Goal: Task Accomplishment & Management: Use online tool/utility

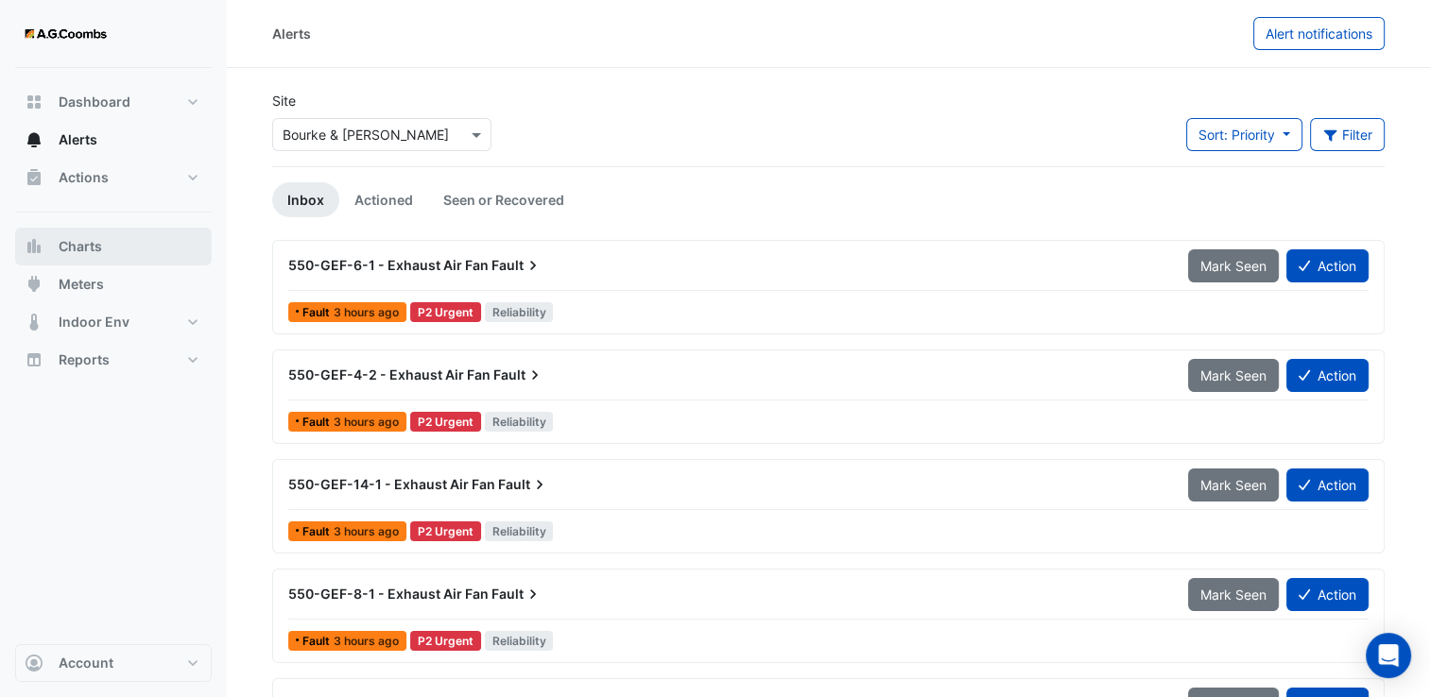
click at [74, 249] on span "Charts" at bounding box center [80, 246] width 43 height 19
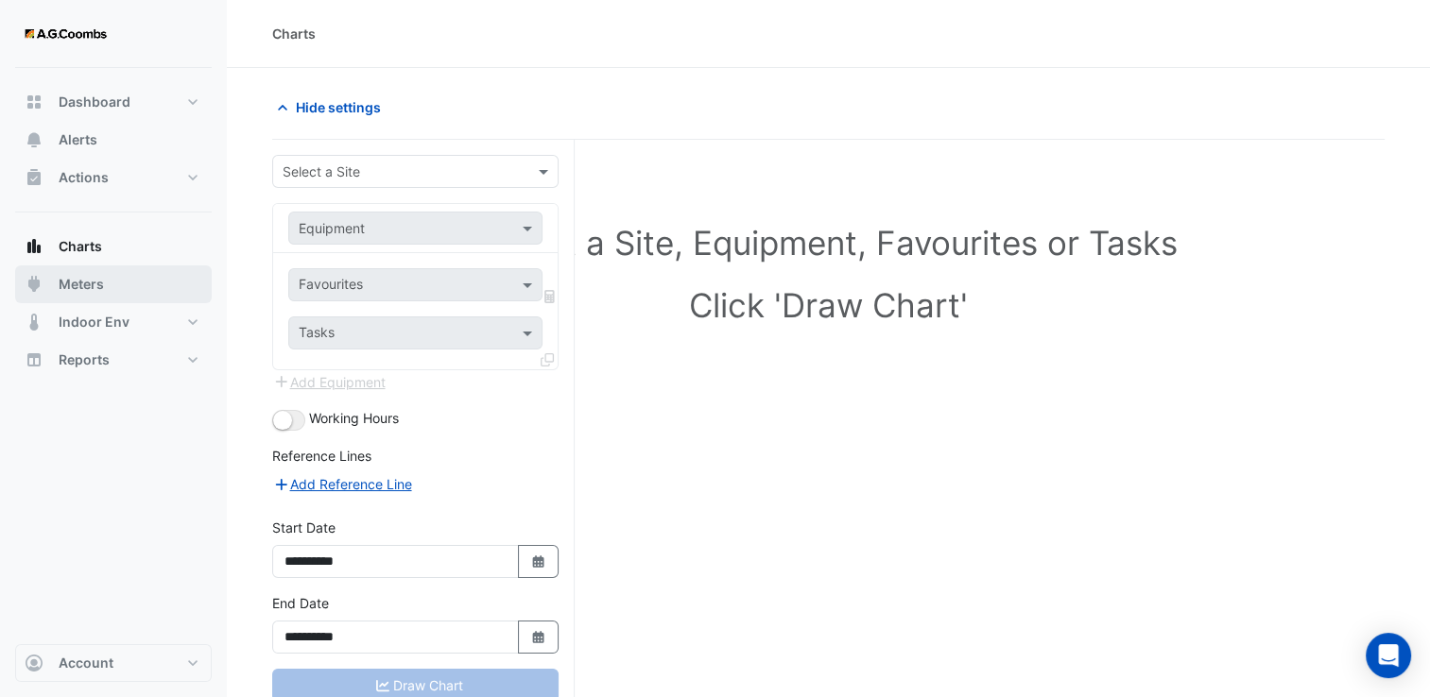
click at [85, 283] on span "Meters" at bounding box center [81, 284] width 45 height 19
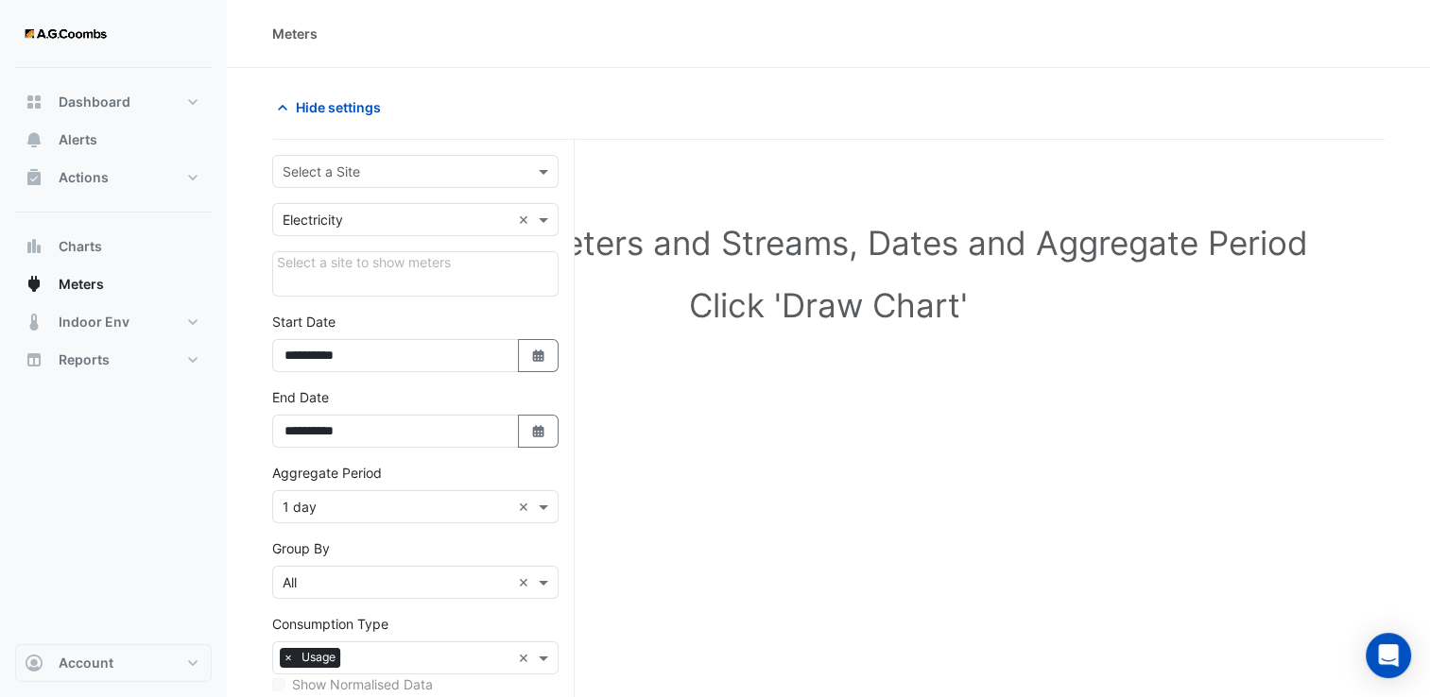
click at [396, 278] on div "Select a site to show meters" at bounding box center [415, 273] width 286 height 45
click at [544, 221] on span at bounding box center [546, 220] width 24 height 20
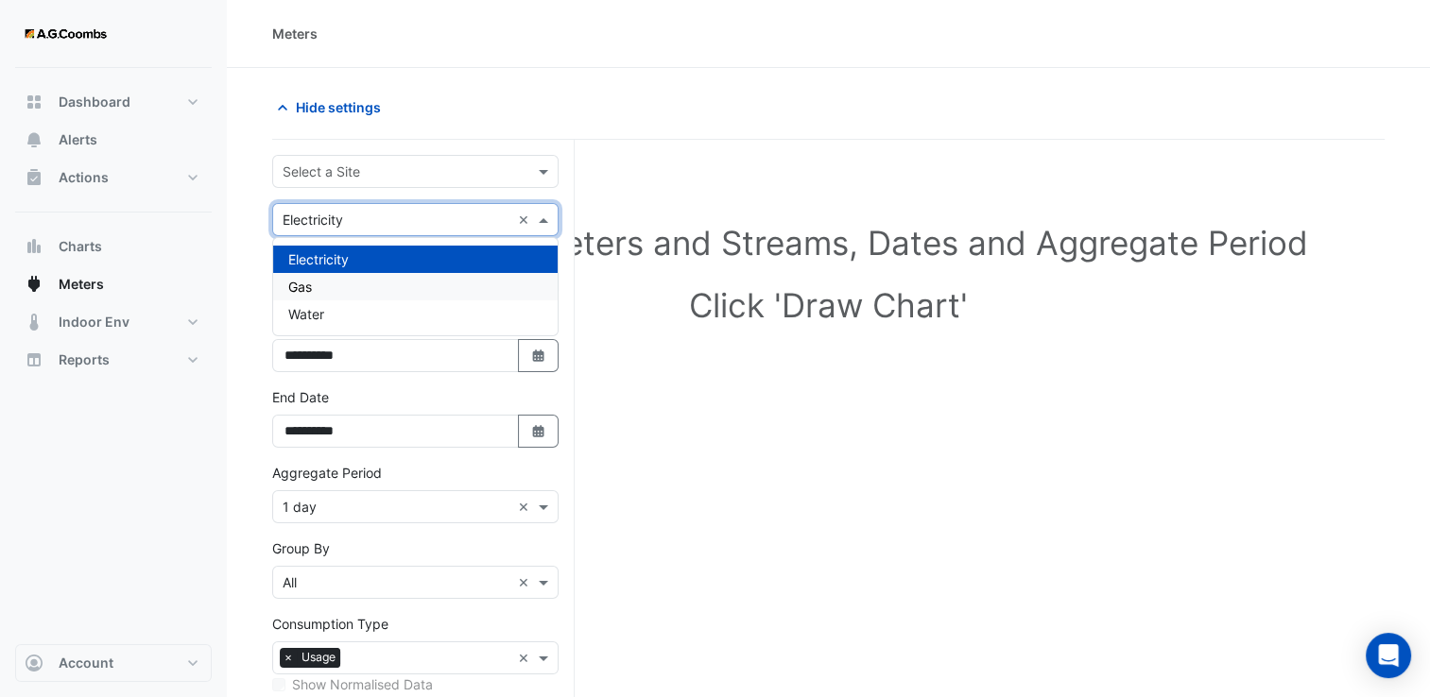
click at [333, 288] on div "Gas" at bounding box center [415, 286] width 284 height 27
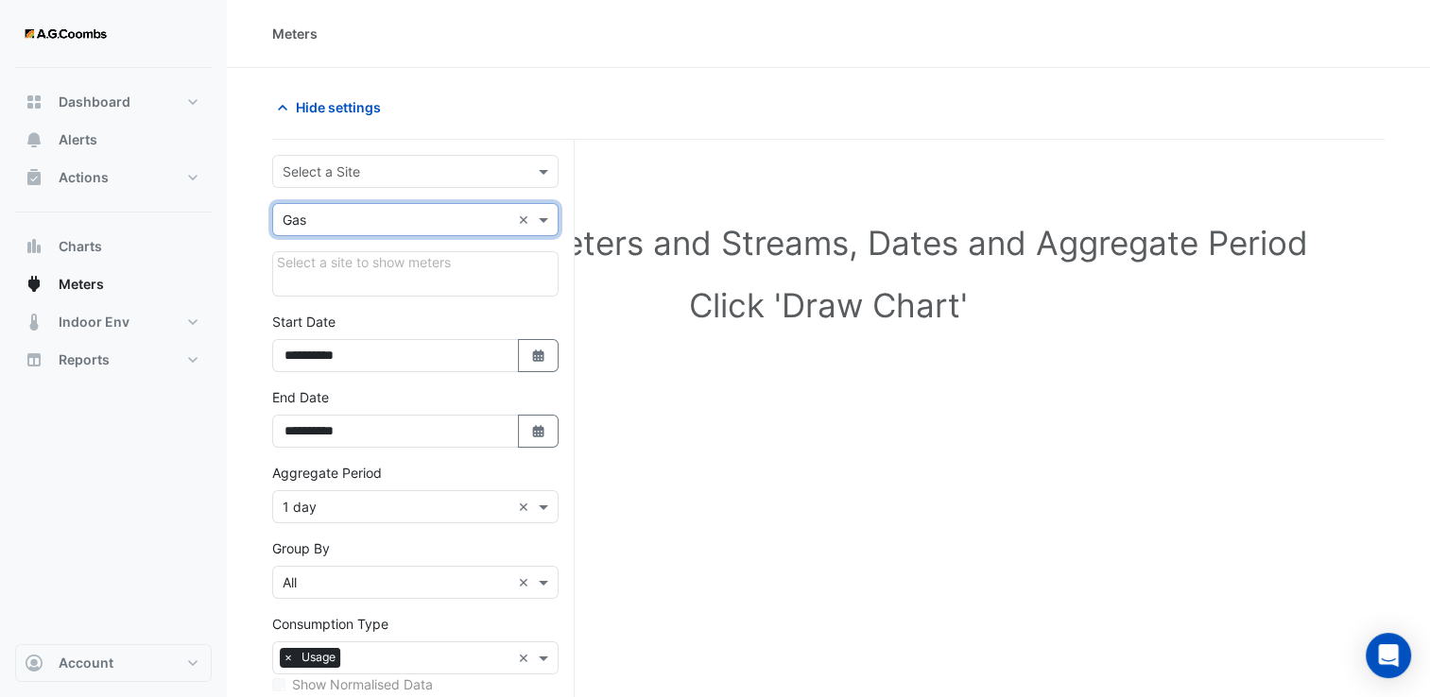
click at [358, 266] on div "Select a site to show meters" at bounding box center [415, 273] width 286 height 45
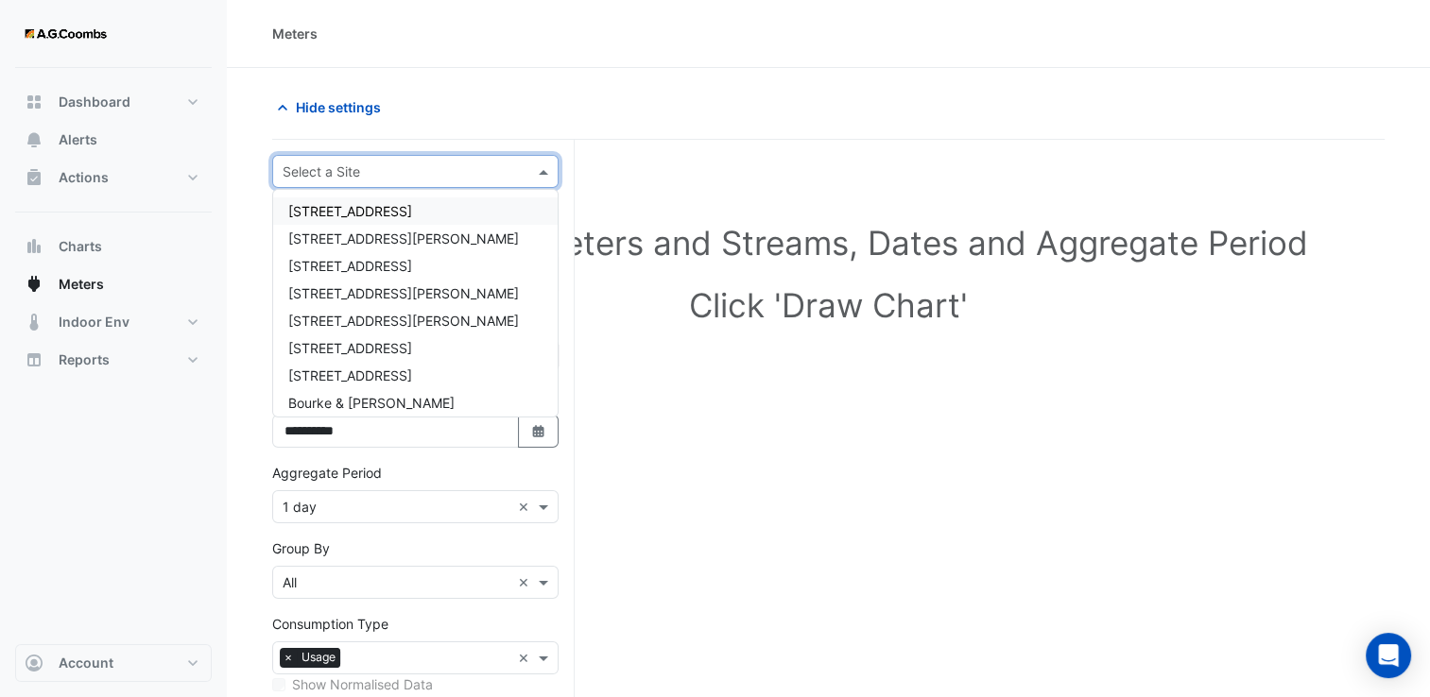
click at [388, 165] on input "text" at bounding box center [397, 173] width 228 height 20
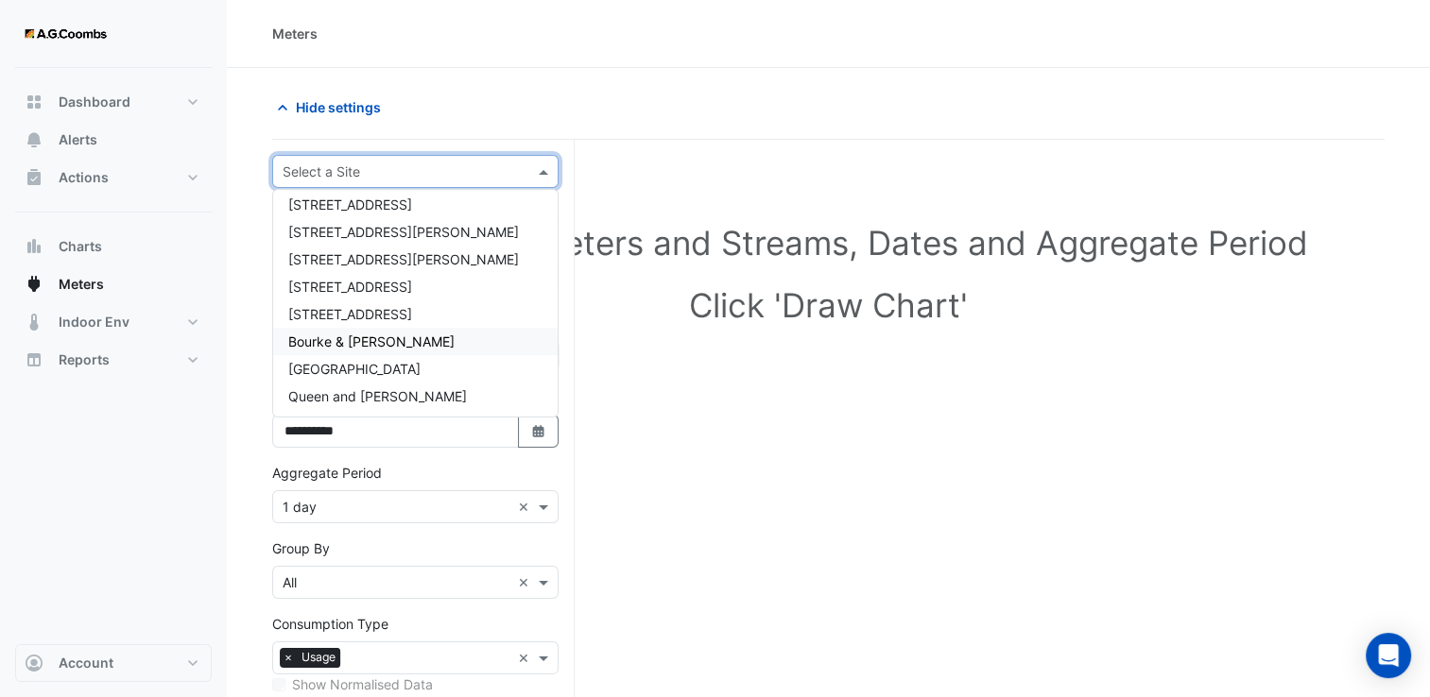
scroll to position [89, 0]
click at [371, 344] on span "[GEOGRAPHIC_DATA]" at bounding box center [354, 342] width 132 height 16
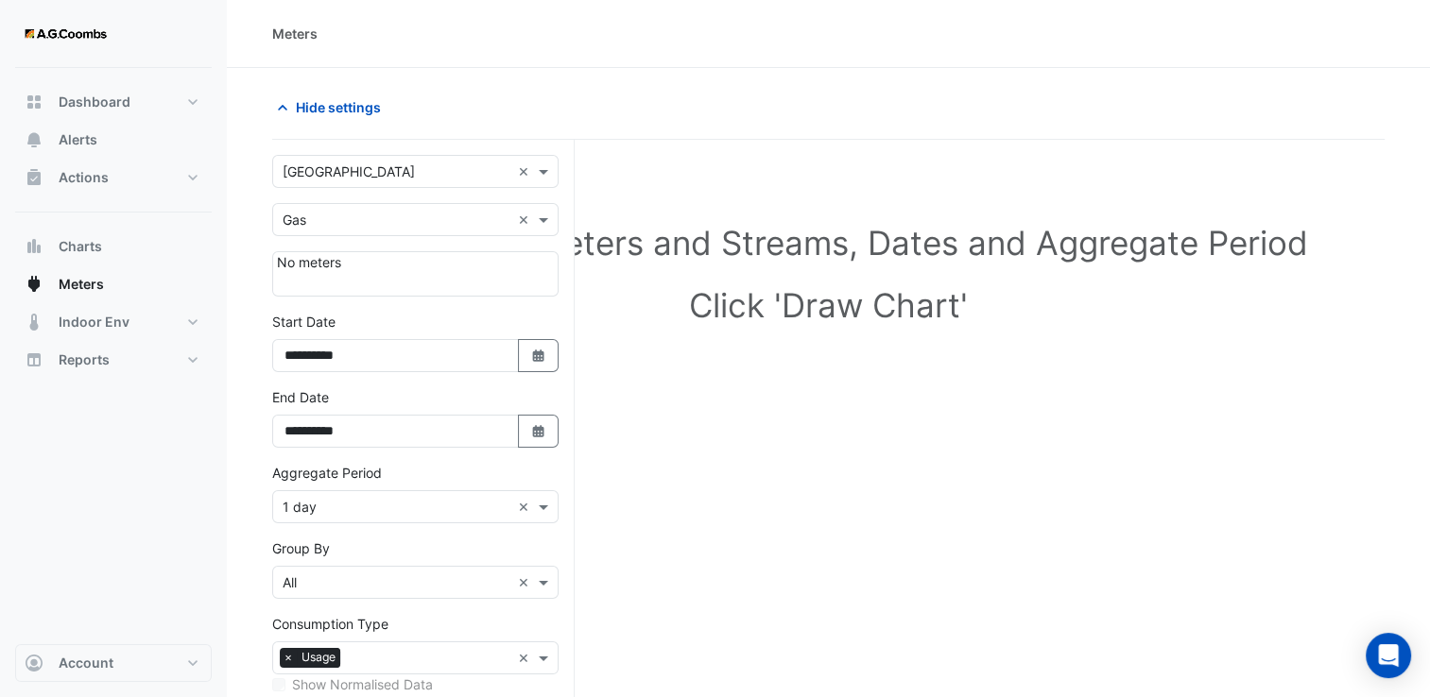
click at [353, 265] on div "No meters" at bounding box center [415, 273] width 286 height 45
click at [549, 219] on span at bounding box center [546, 220] width 24 height 20
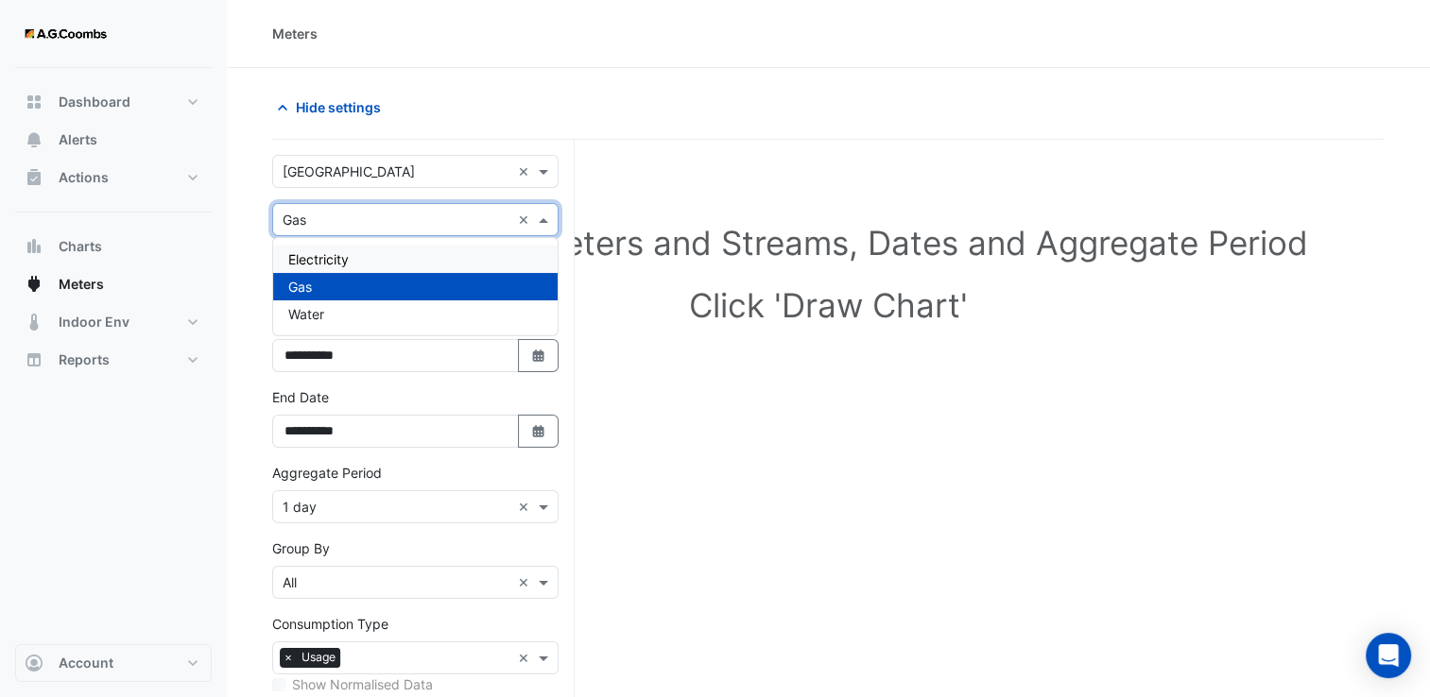
click at [349, 259] on span "Electricity" at bounding box center [318, 259] width 60 height 16
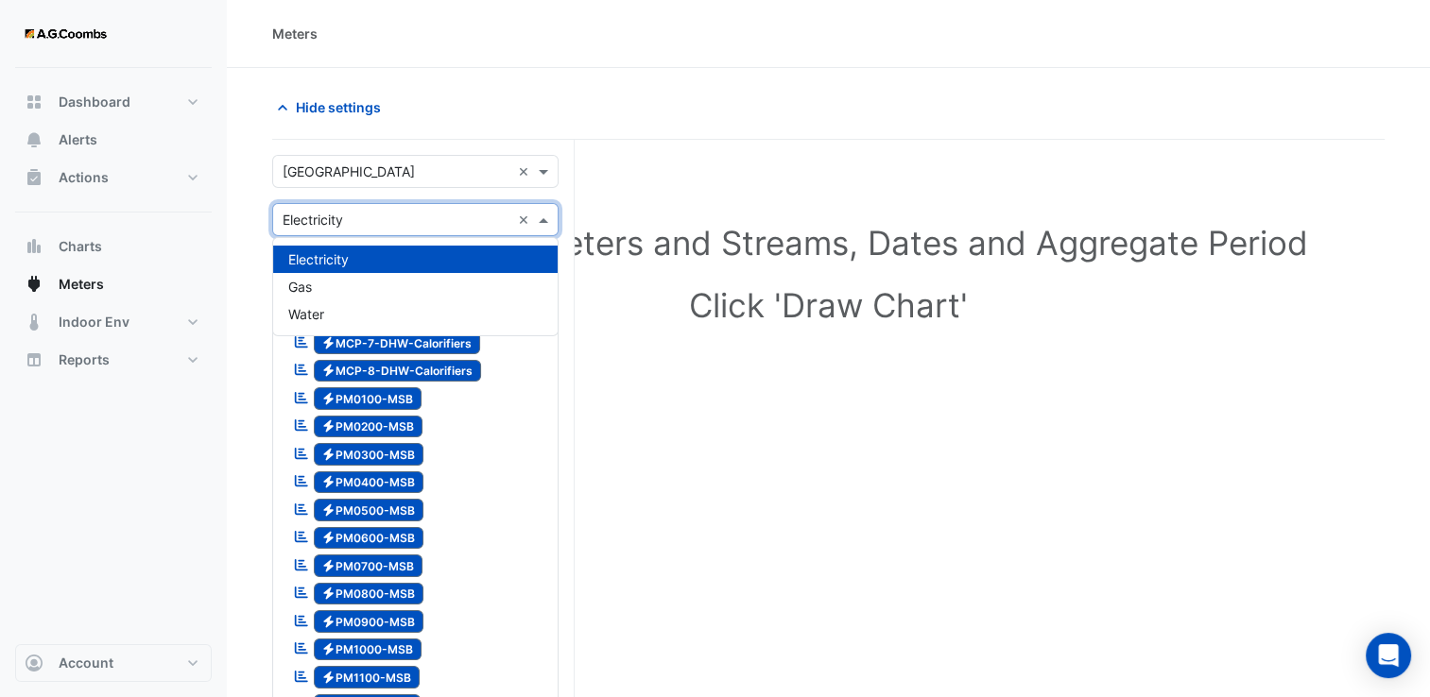
click at [370, 217] on input "text" at bounding box center [397, 221] width 228 height 20
click at [940, 310] on h1 "Click 'Draw Chart'" at bounding box center [828, 305] width 1052 height 40
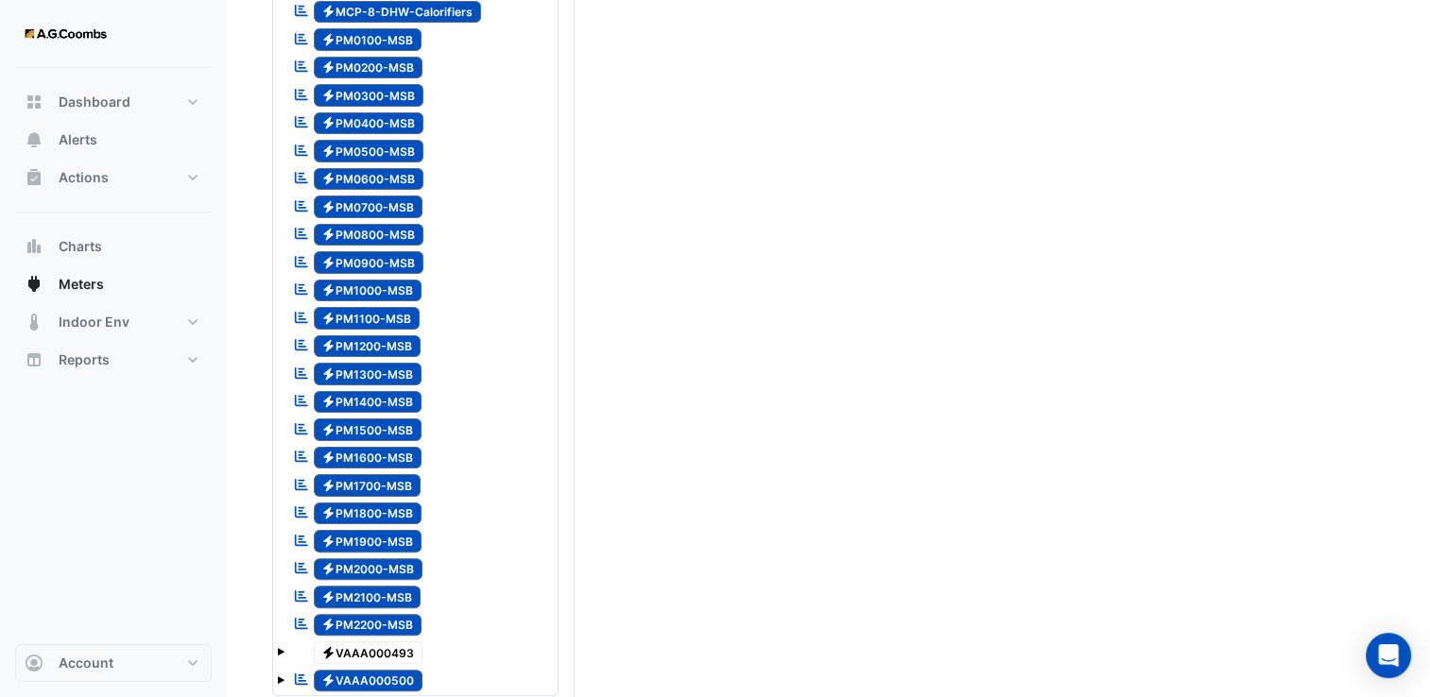
scroll to position [0, 0]
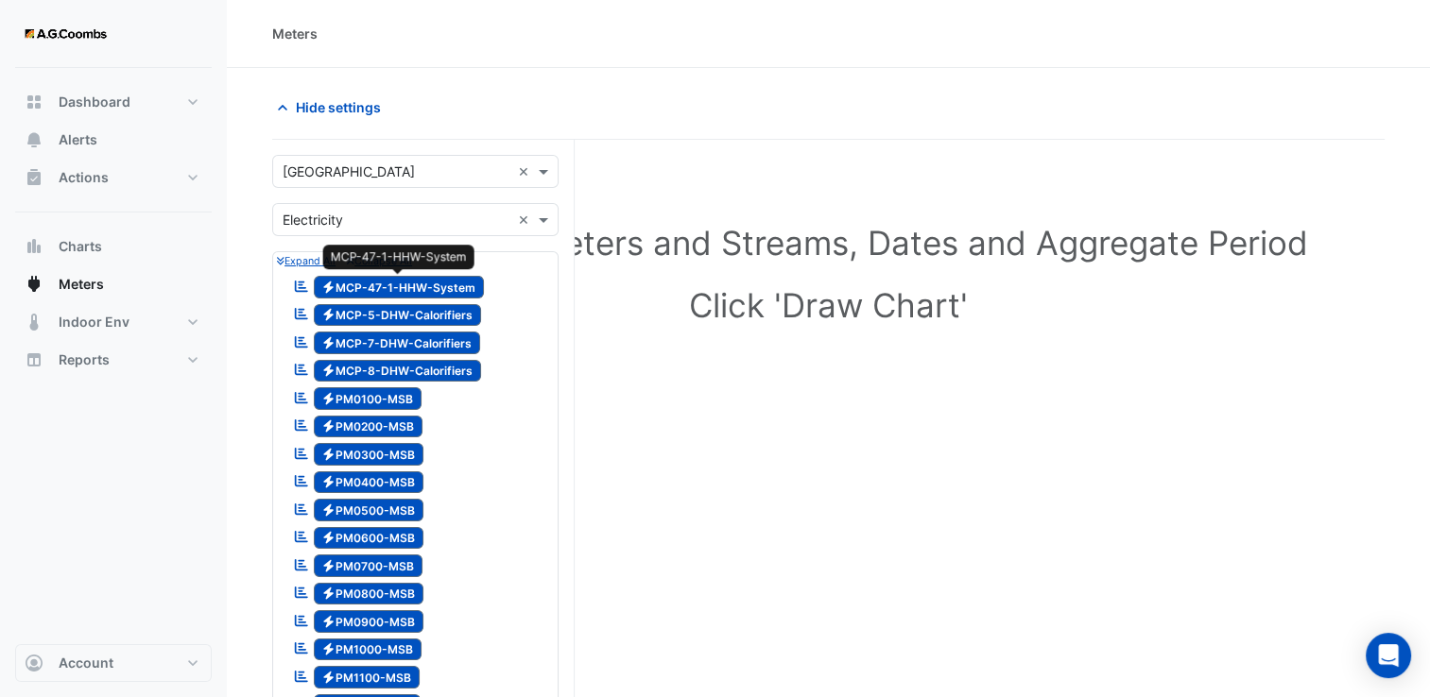
click at [408, 285] on span "Electricity MCP-47-1-HHW-System" at bounding box center [399, 287] width 171 height 23
click at [386, 284] on span "Electricity MCP-47-1-HHW-System" at bounding box center [399, 287] width 171 height 23
click at [388, 304] on span "Electricity MCP-5-DHW-Calorifiers" at bounding box center [398, 315] width 168 height 23
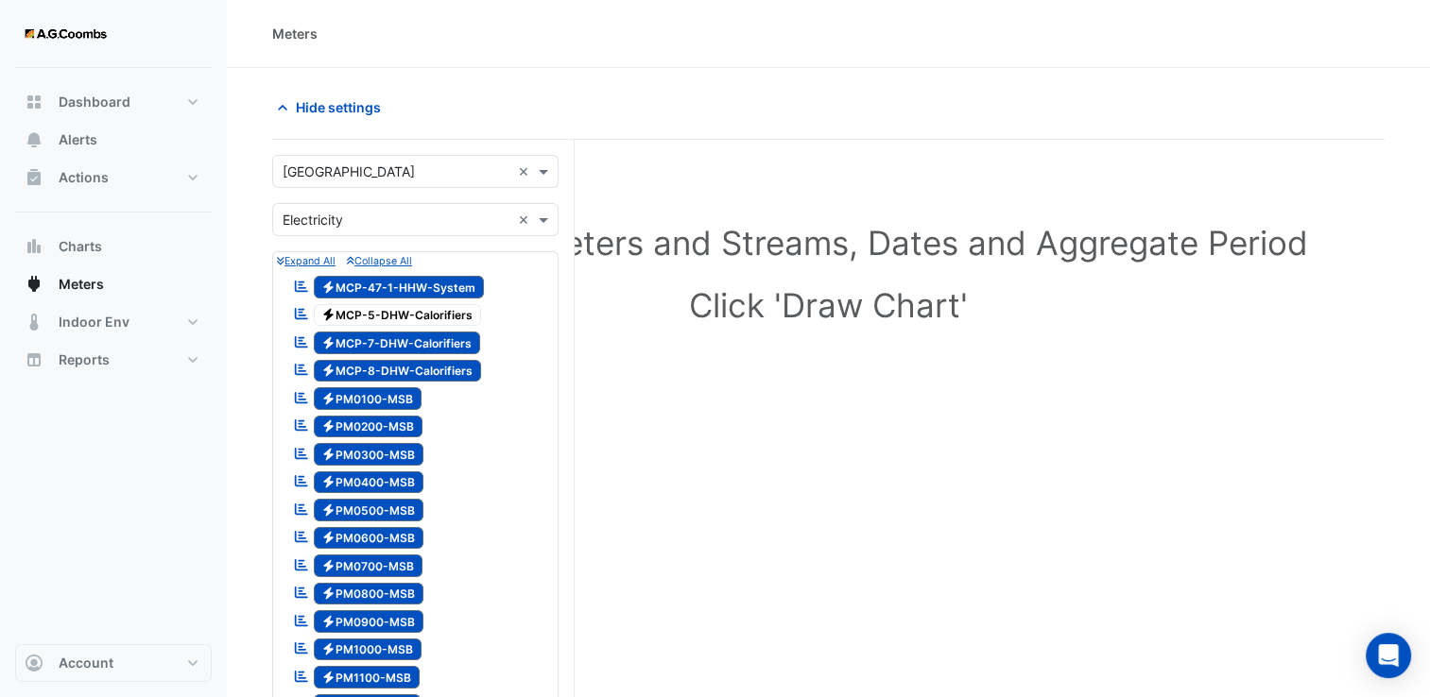
click at [369, 330] on div "Reportable Electricity MCP-7-DHW-Calorifiers" at bounding box center [386, 343] width 197 height 26
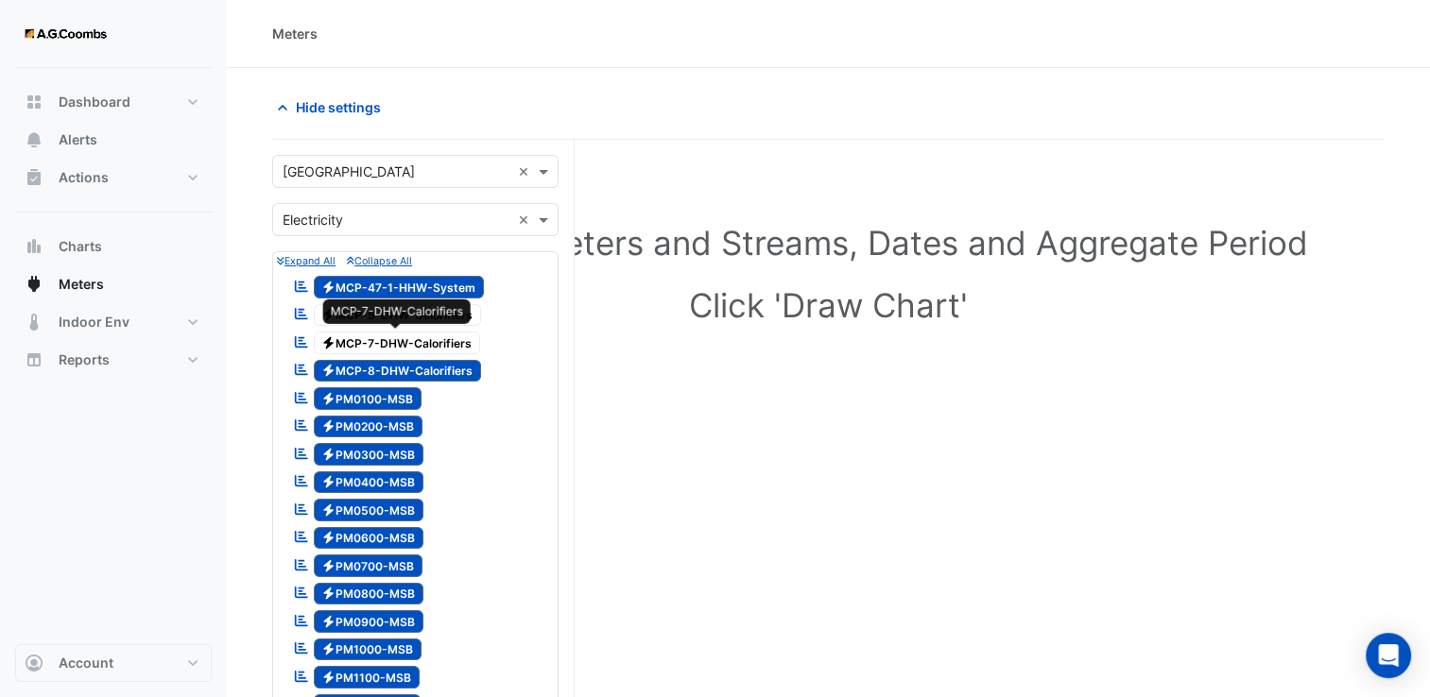
click at [366, 352] on div "Reportable Electricity MCP-7-DHW-Calorifiers" at bounding box center [386, 343] width 197 height 26
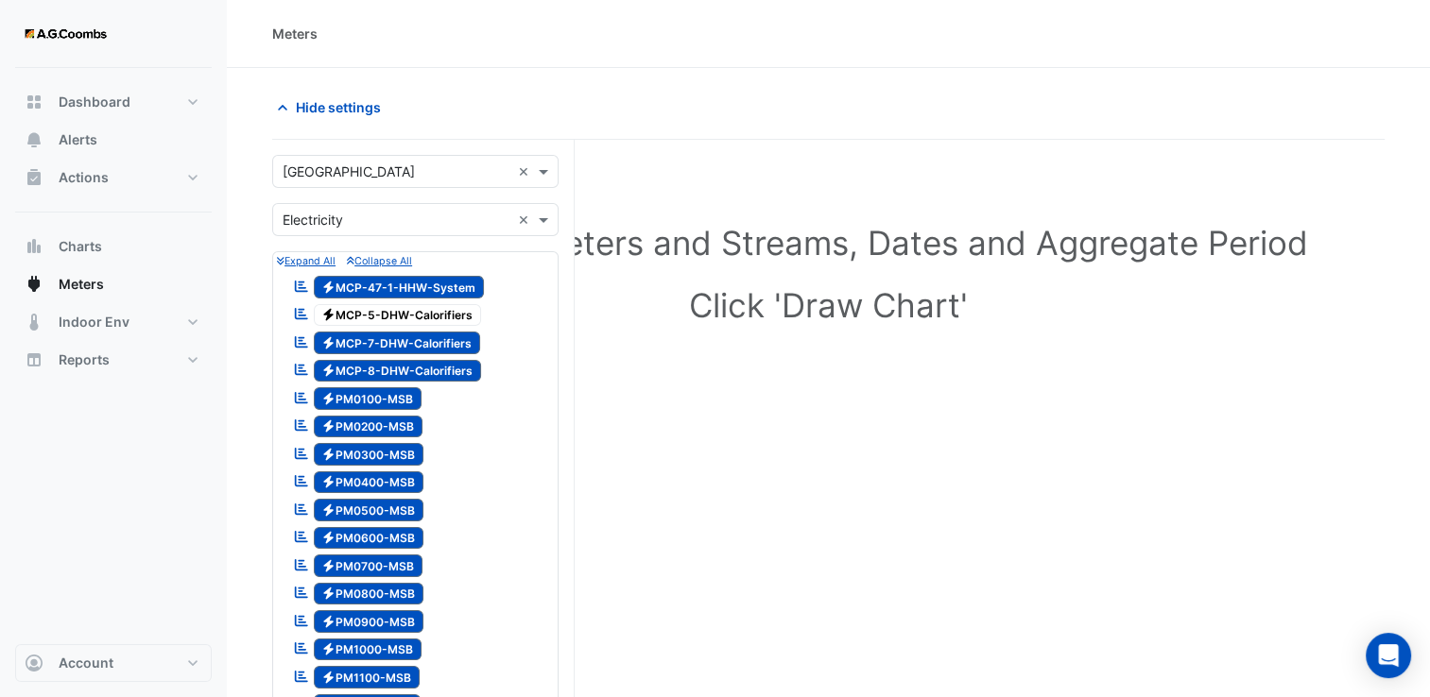
click at [358, 376] on span "Electricity MCP-8-DHW-Calorifiers" at bounding box center [398, 371] width 168 height 23
click at [389, 259] on small "Collapse All" at bounding box center [379, 261] width 65 height 12
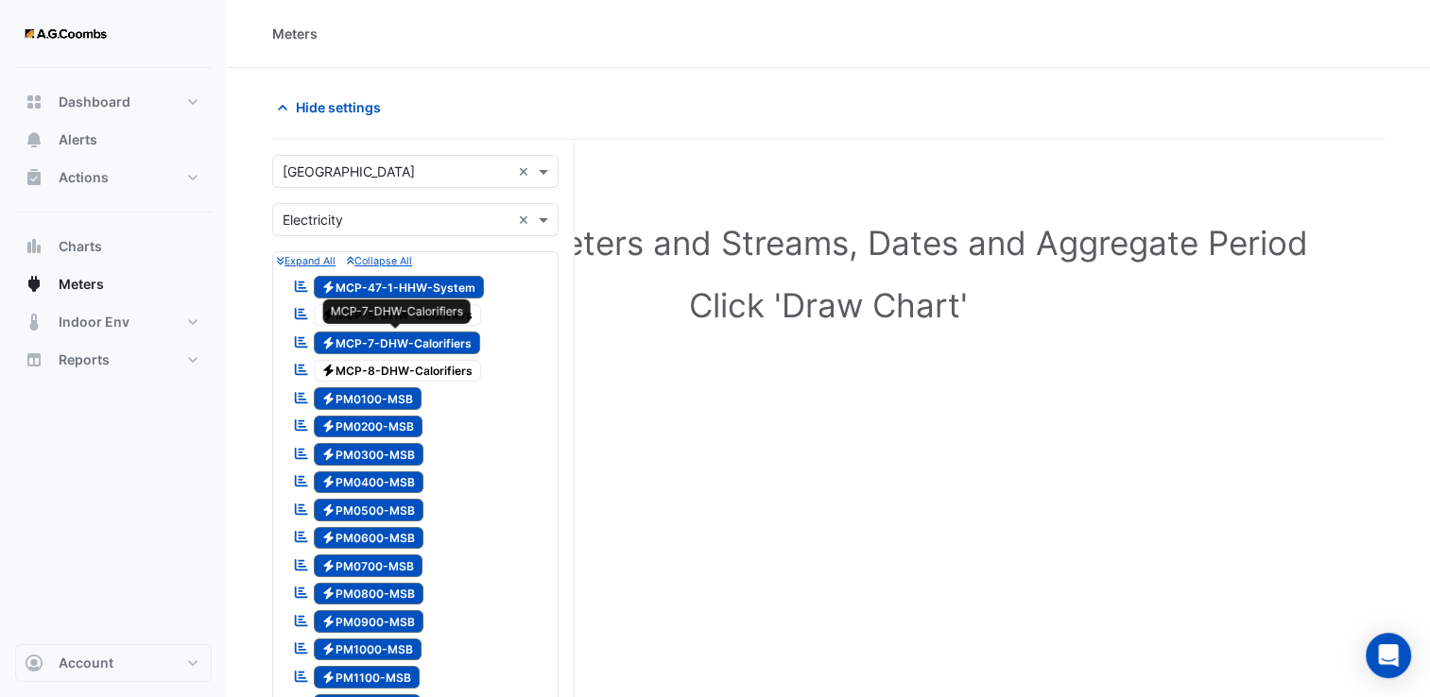
click at [363, 336] on span "Electricity MCP-7-DHW-Calorifiers" at bounding box center [397, 343] width 167 height 23
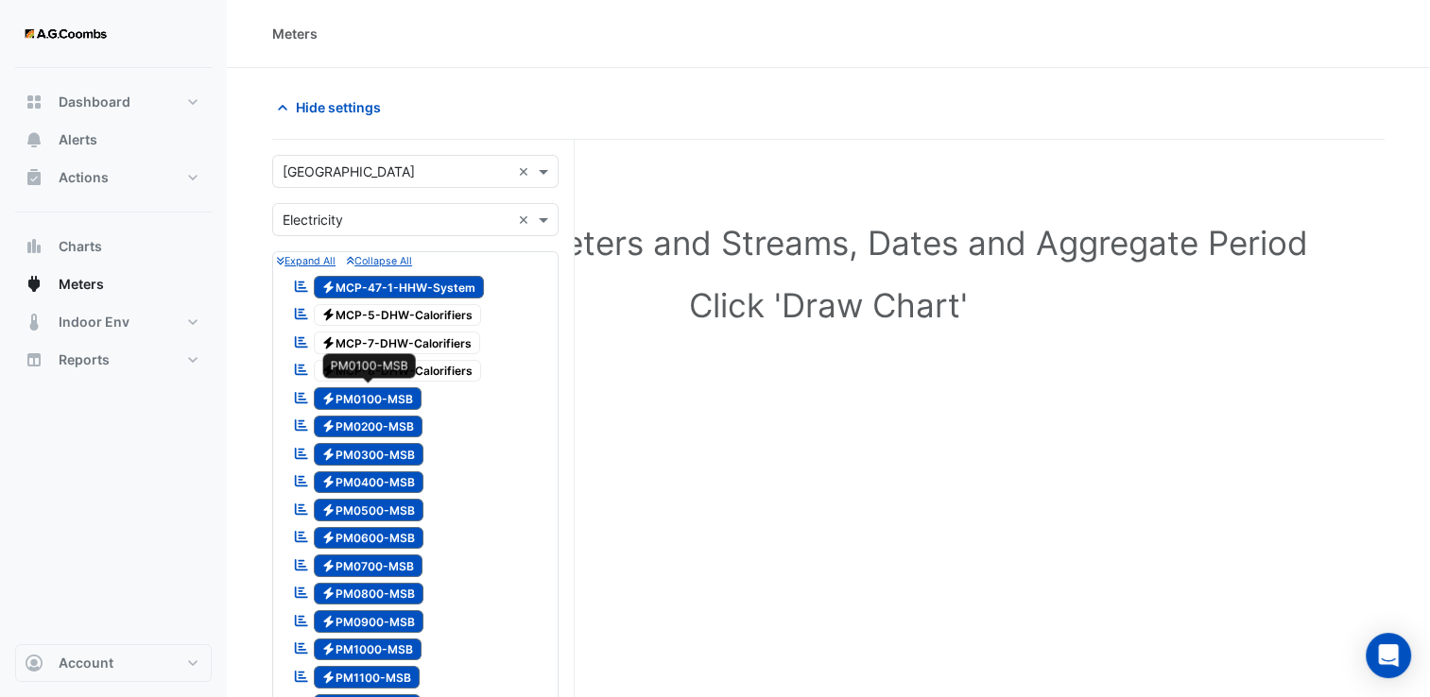
click at [367, 394] on span "Electricity PM0100-MSB" at bounding box center [368, 398] width 109 height 23
click at [356, 418] on span "Electricity PM0200-MSB" at bounding box center [369, 427] width 110 height 23
click at [358, 452] on span "Electricity PM0300-MSB" at bounding box center [369, 454] width 111 height 23
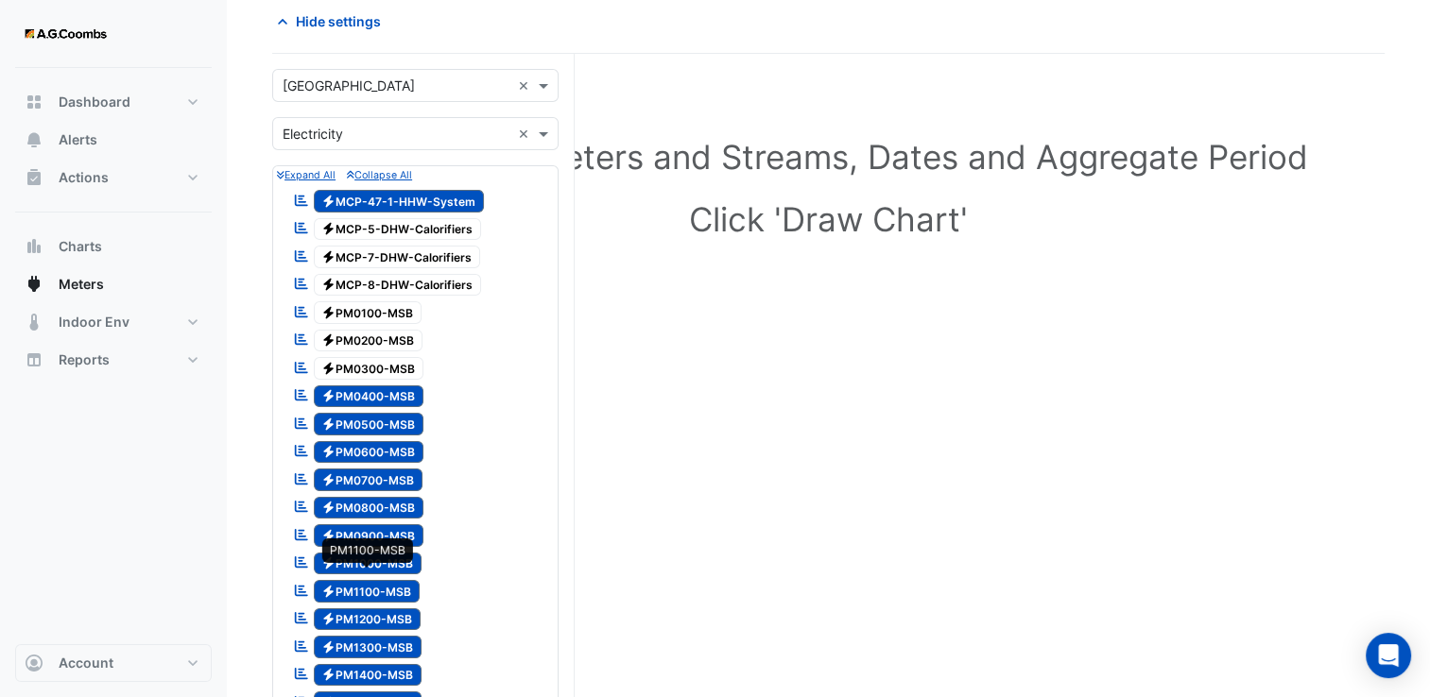
scroll to position [189, 0]
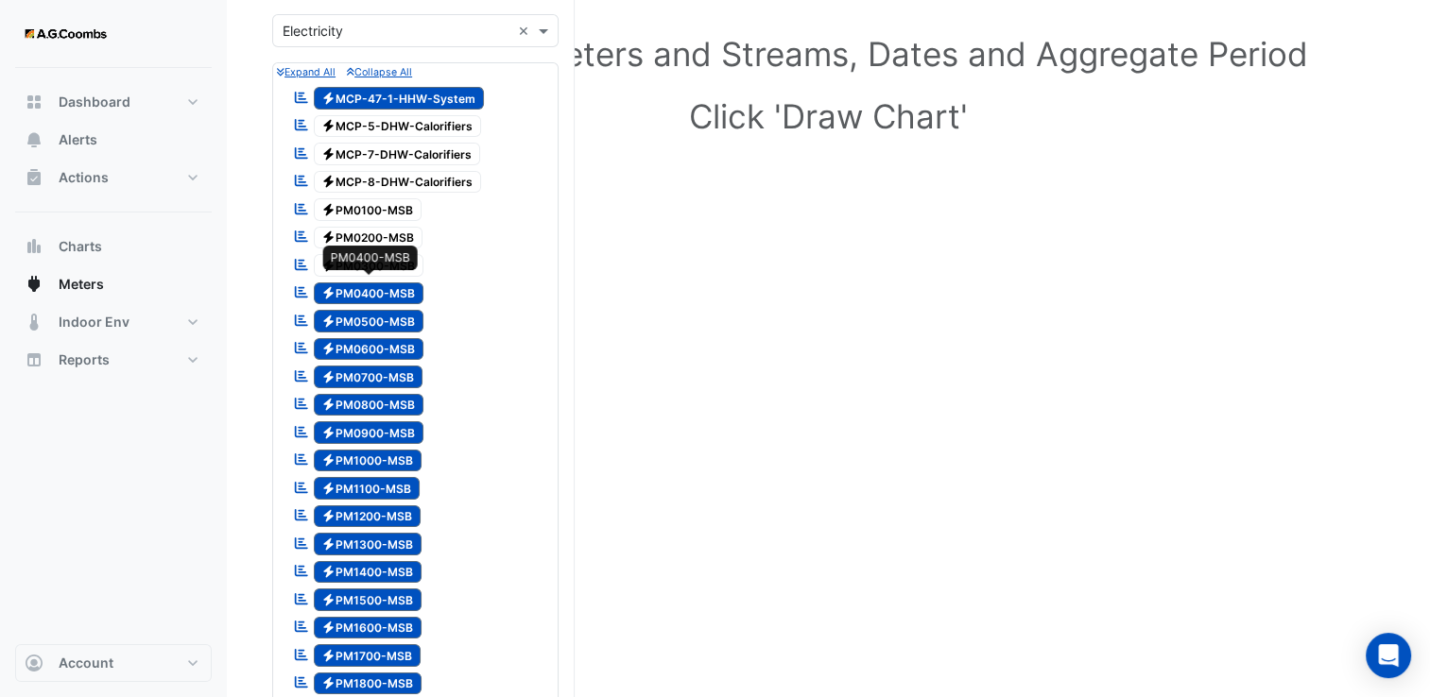
click at [359, 289] on span "Electricity PM0400-MSB" at bounding box center [369, 294] width 111 height 23
click at [367, 321] on span "Electricity PM0500-MSB" at bounding box center [369, 321] width 111 height 23
click at [366, 339] on span "Electricity PM0600-MSB" at bounding box center [369, 349] width 111 height 23
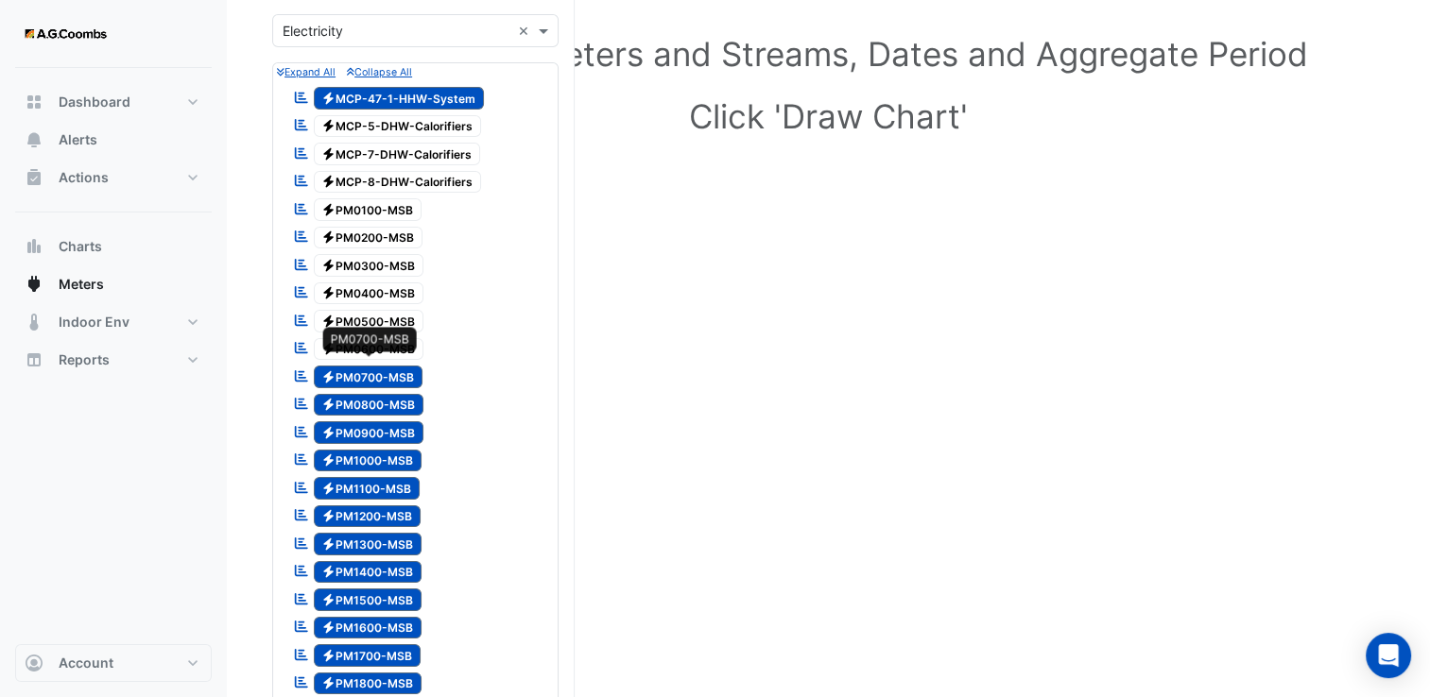
click at [366, 369] on span "Electricity PM0700-MSB" at bounding box center [369, 377] width 110 height 23
click at [364, 396] on span "Electricity PM0800-MSB" at bounding box center [369, 405] width 111 height 23
click at [356, 428] on span "Electricity PM0900-MSB" at bounding box center [369, 432] width 111 height 23
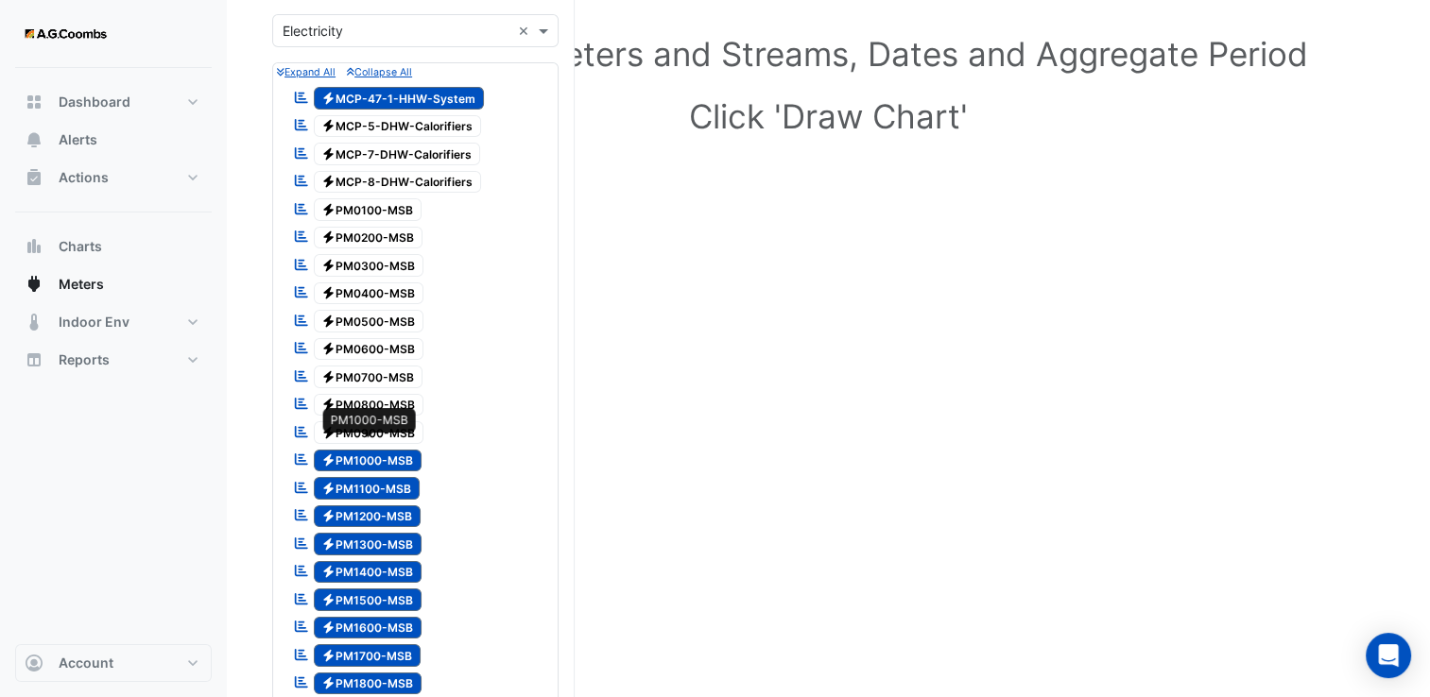
click at [353, 451] on span "Electricity PM1000-MSB" at bounding box center [368, 461] width 109 height 23
click at [350, 479] on span "Electricity PM1100-MSB" at bounding box center [367, 488] width 107 height 23
click at [343, 506] on span "Electricity PM1200-MSB" at bounding box center [368, 517] width 108 height 23
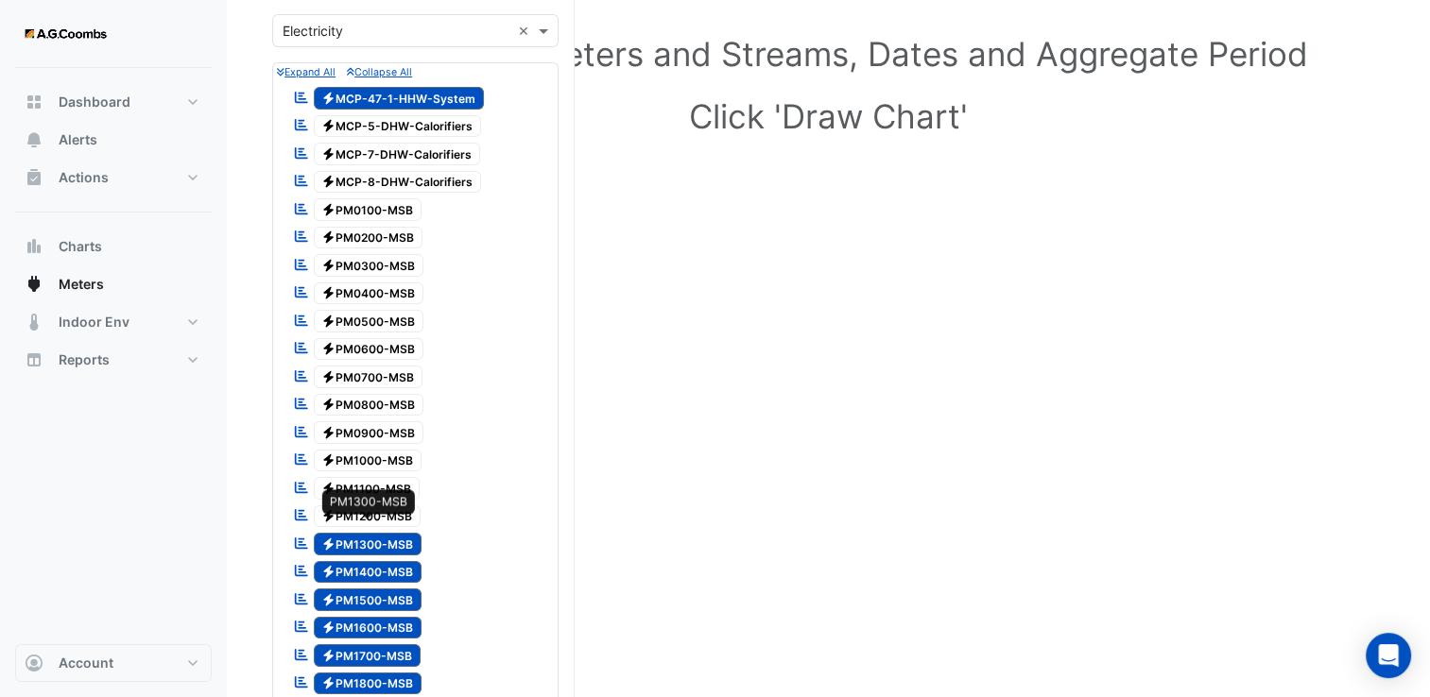
click at [342, 533] on span "Electricity PM1300-MSB" at bounding box center [368, 544] width 109 height 23
click at [340, 541] on span "Electricity PM1300-MSB" at bounding box center [368, 544] width 109 height 23
click at [340, 561] on span "Electricity PM1400-MSB" at bounding box center [368, 572] width 109 height 23
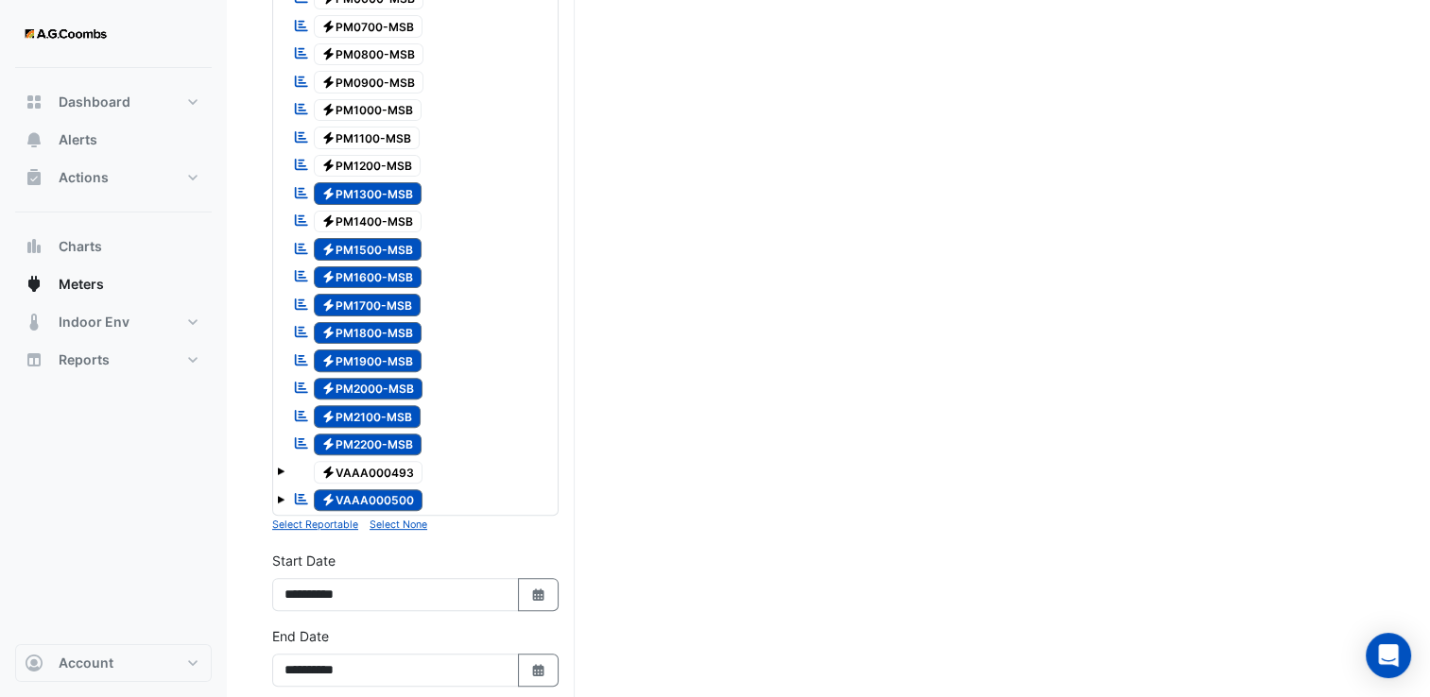
scroll to position [567, 0]
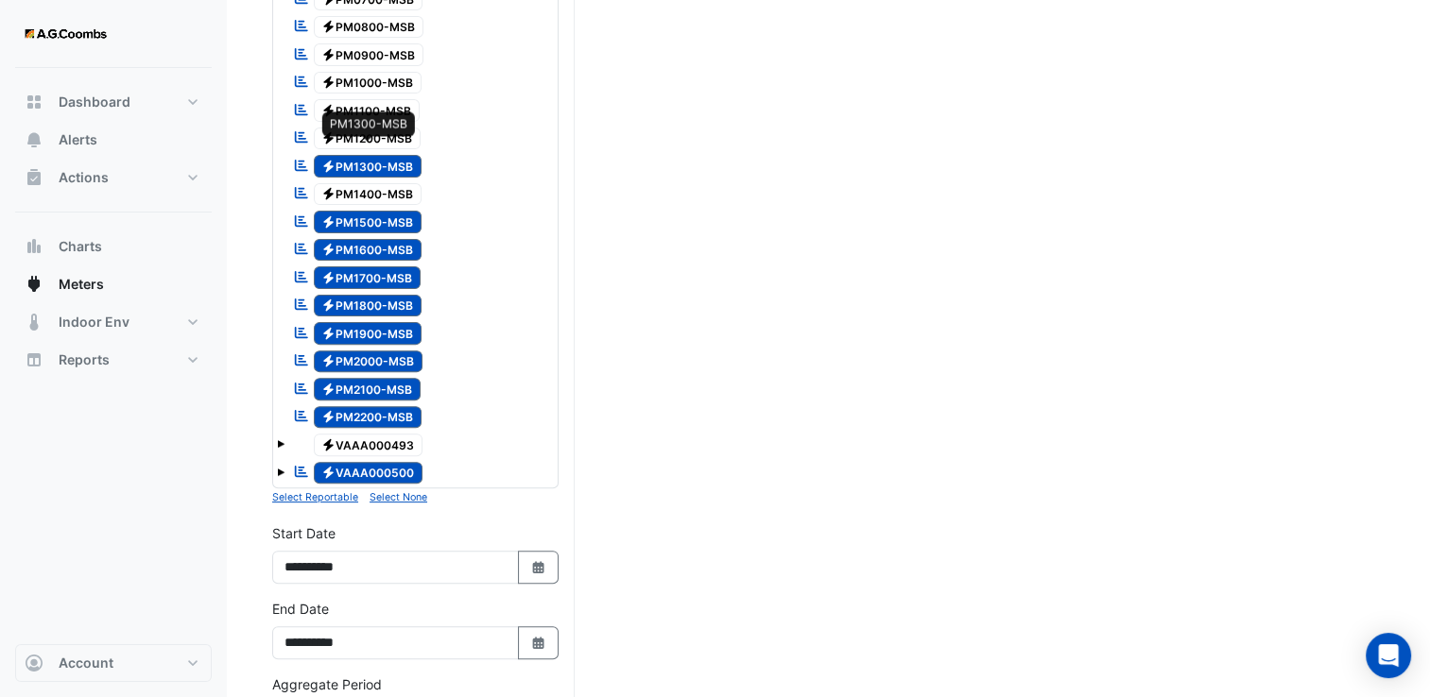
click at [363, 155] on span "Electricity PM1300-MSB" at bounding box center [368, 166] width 109 height 23
click at [393, 211] on span "Electricity PM1500-MSB" at bounding box center [368, 222] width 109 height 23
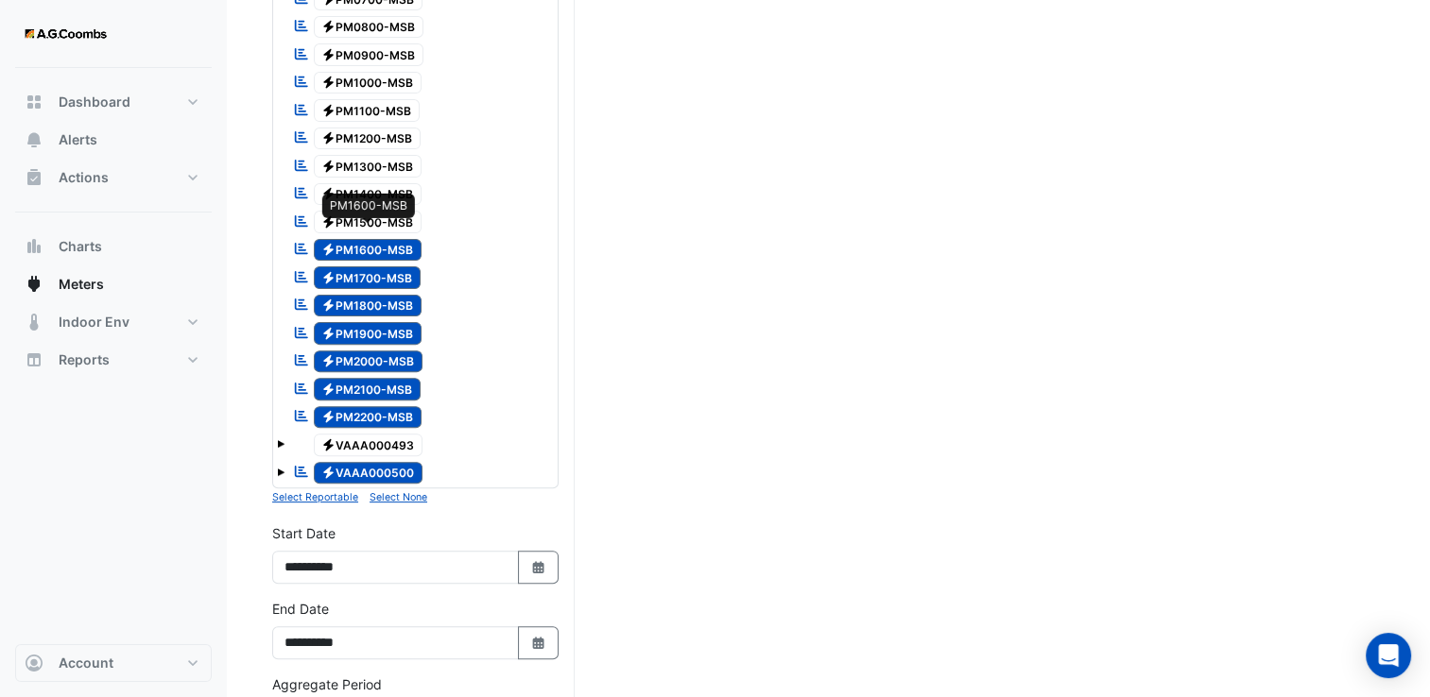
click at [397, 239] on span "Electricity PM1600-MSB" at bounding box center [368, 250] width 109 height 23
click at [406, 266] on span "Electricity PM1700-MSB" at bounding box center [368, 277] width 108 height 23
click at [403, 295] on span "Electricity PM1800-MSB" at bounding box center [368, 306] width 109 height 23
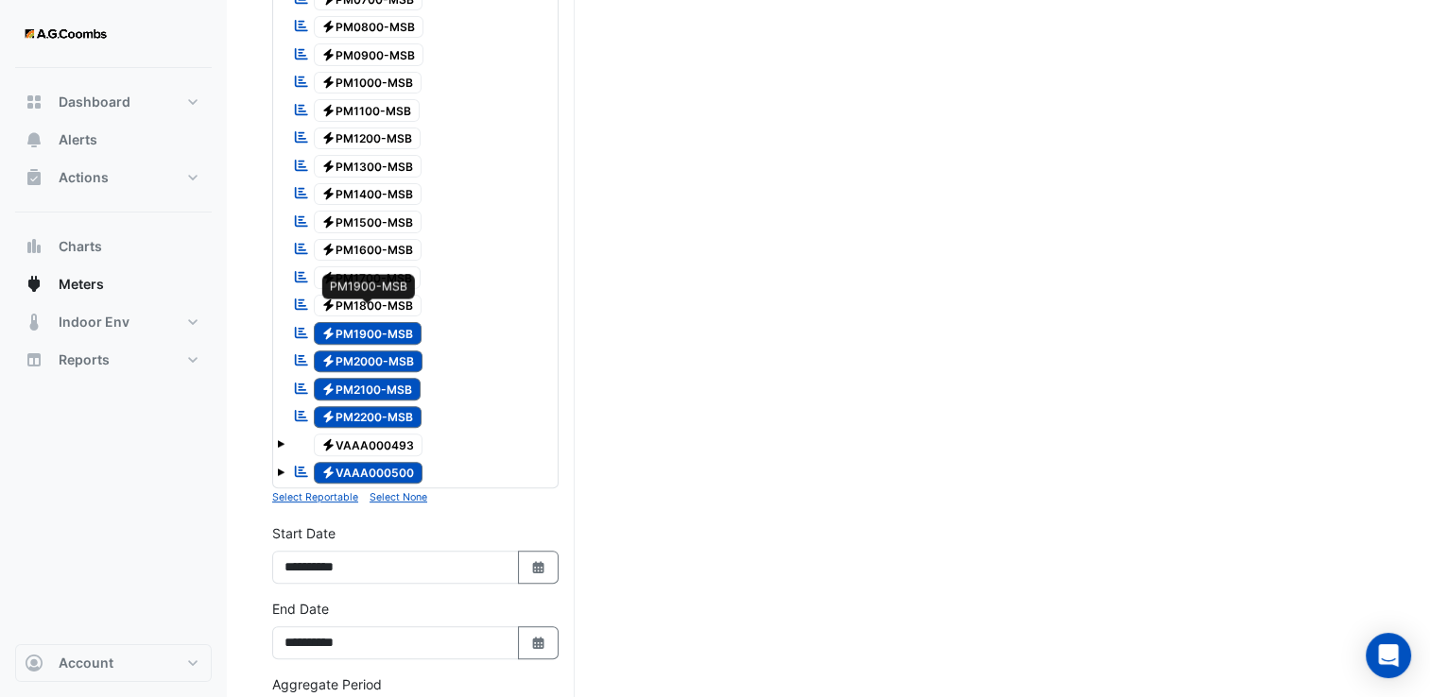
click at [407, 322] on span "Electricity PM1900-MSB" at bounding box center [368, 333] width 109 height 23
click at [401, 351] on span "Electricity PM2000-MSB" at bounding box center [369, 362] width 110 height 23
click at [397, 378] on span "Electricity PM2100-MSB" at bounding box center [368, 389] width 108 height 23
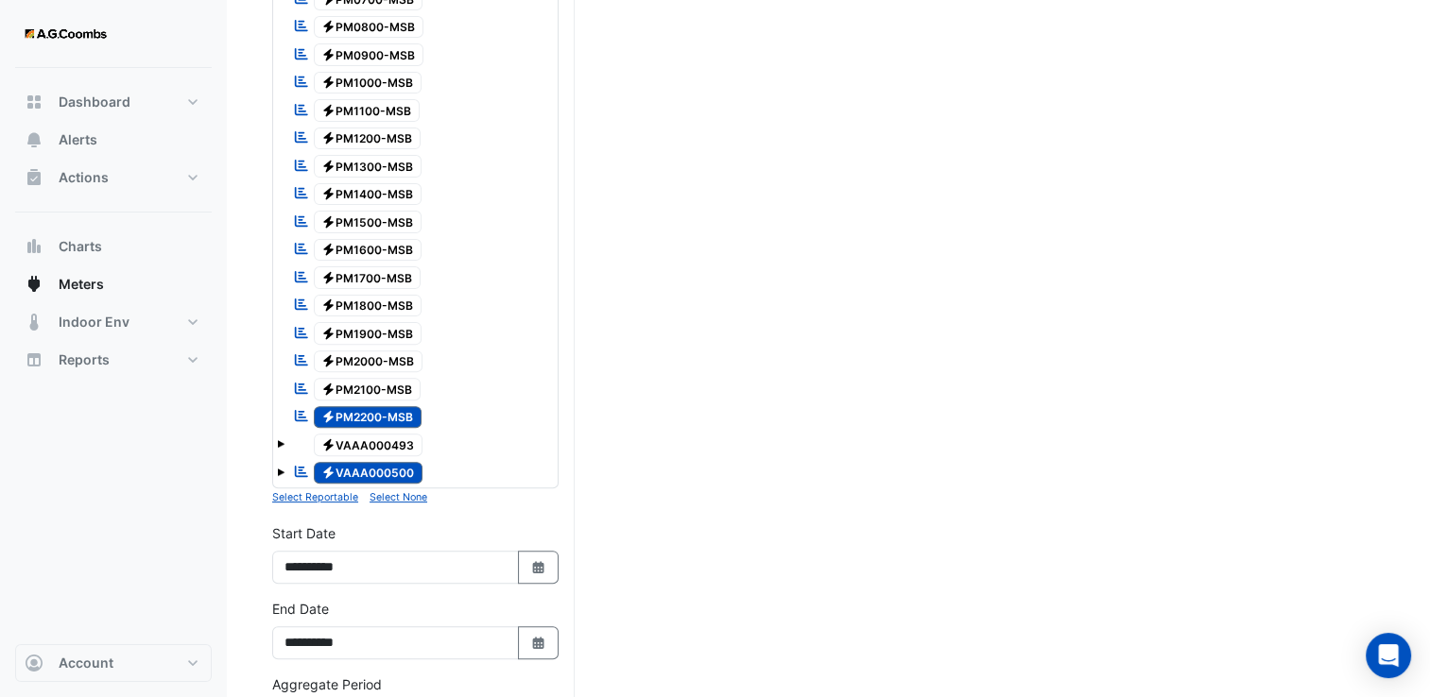
click at [393, 406] on span "Electricity PM2200-MSB" at bounding box center [368, 417] width 109 height 23
click at [396, 462] on span "Electricity VAAA000500" at bounding box center [369, 473] width 110 height 23
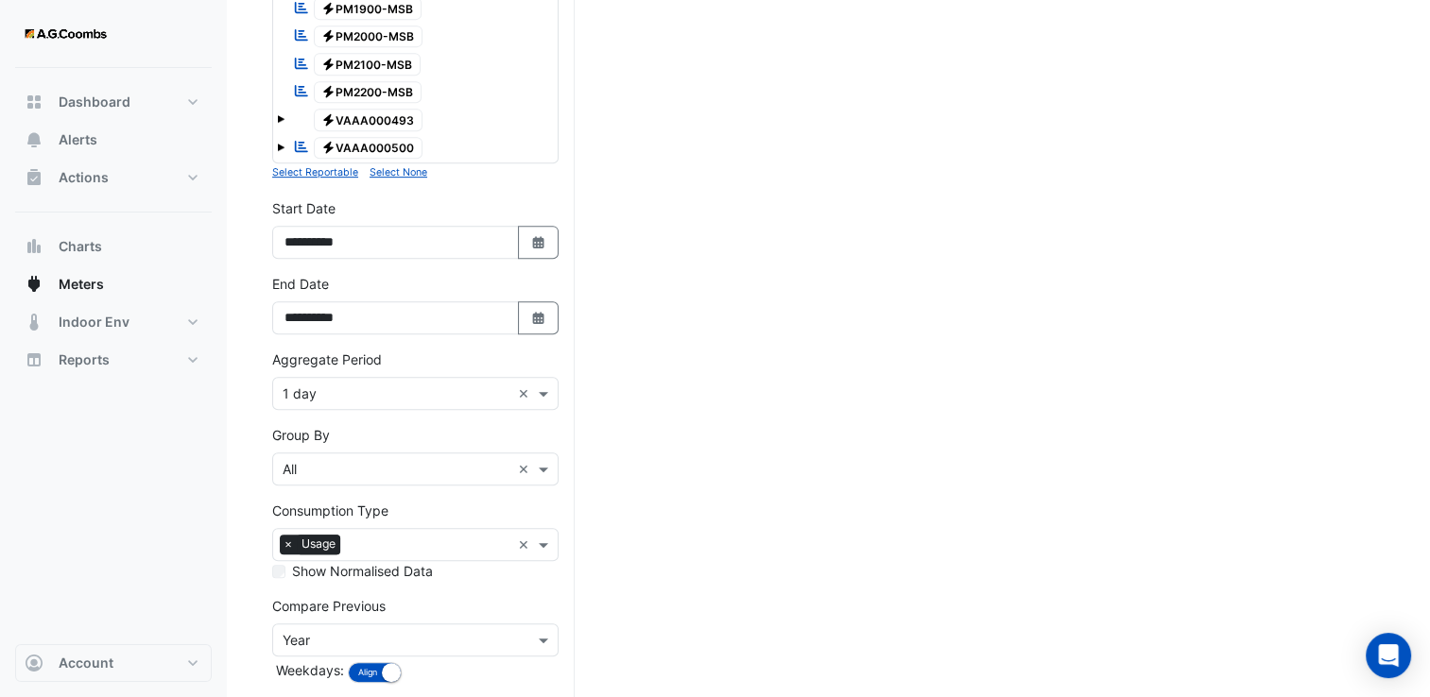
scroll to position [958, 0]
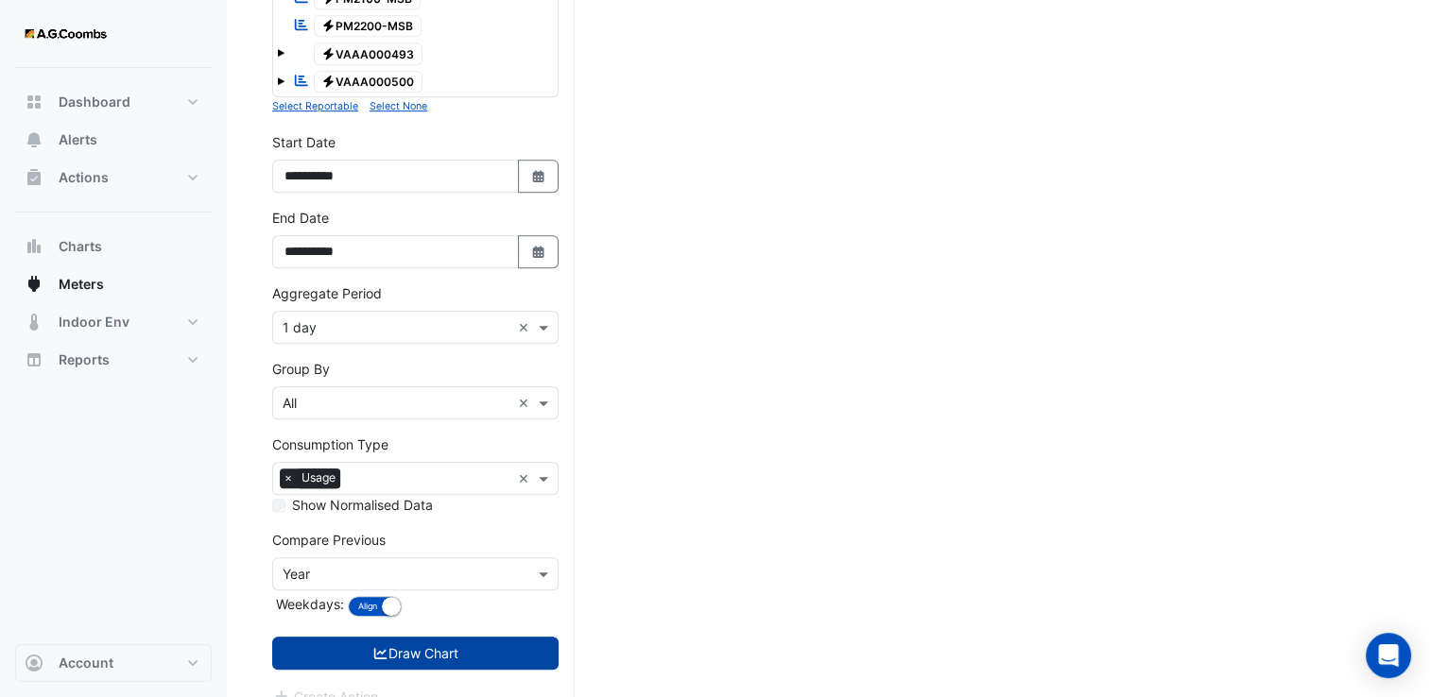
click at [428, 637] on button "Draw Chart" at bounding box center [415, 653] width 286 height 33
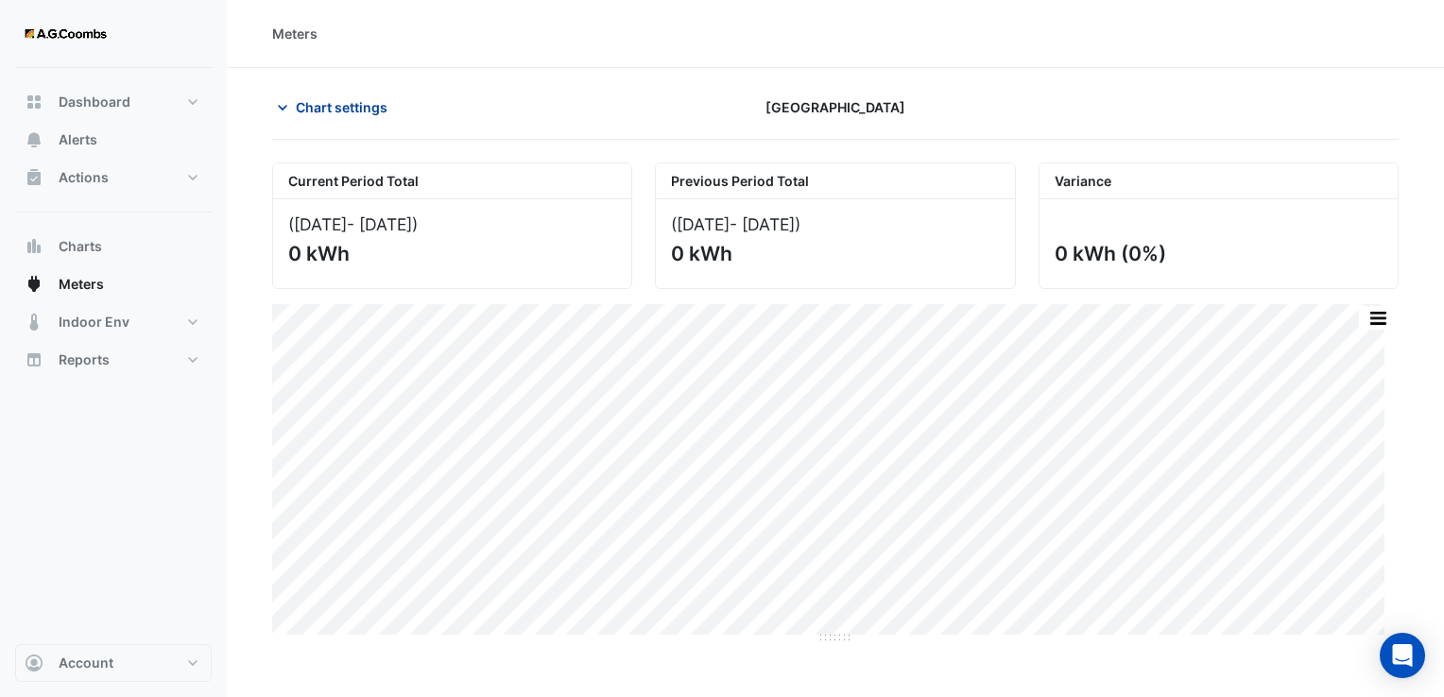
click at [359, 119] on button "Chart settings" at bounding box center [336, 107] width 128 height 33
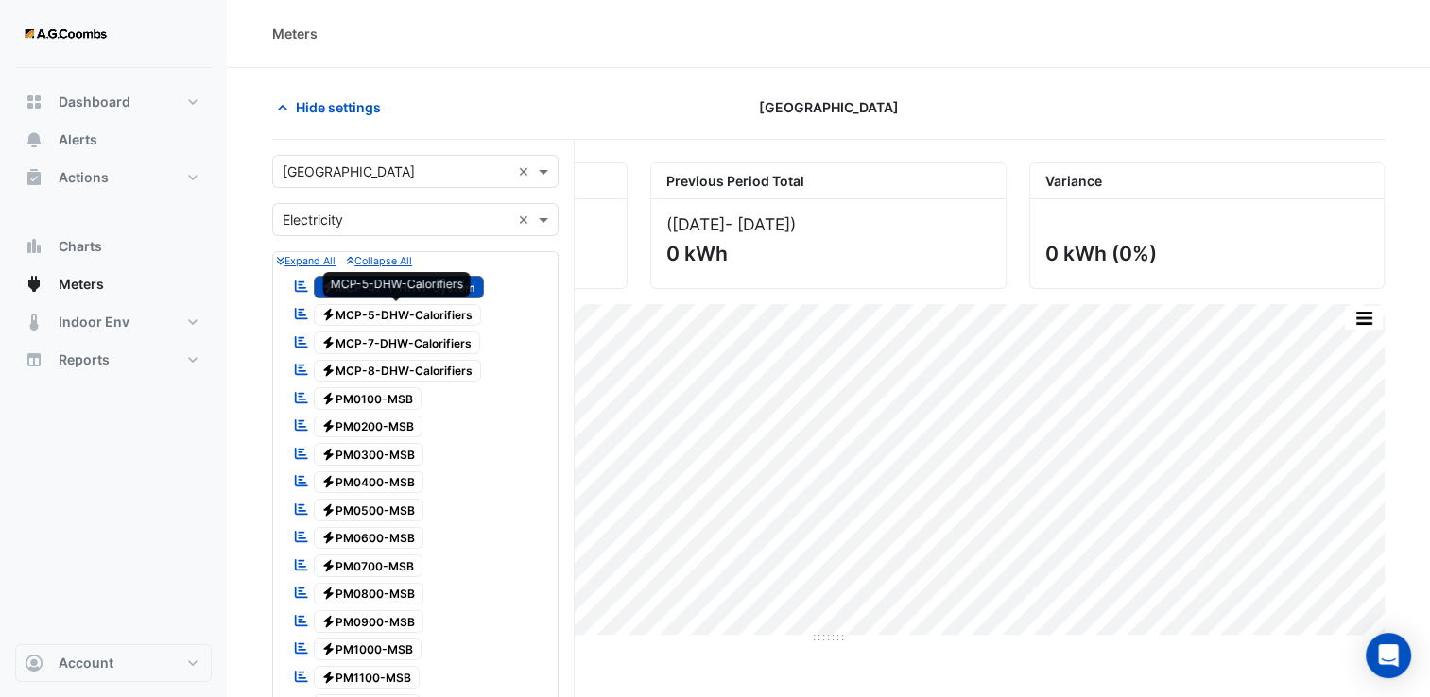
drag, startPoint x: 438, startPoint y: 312, endPoint x: 431, endPoint y: 328, distance: 17.8
click at [438, 312] on span "Electricity MCP-5-DHW-Calorifiers" at bounding box center [398, 315] width 168 height 23
click at [435, 336] on span "Electricity MCP-7-DHW-Calorifiers" at bounding box center [397, 343] width 167 height 23
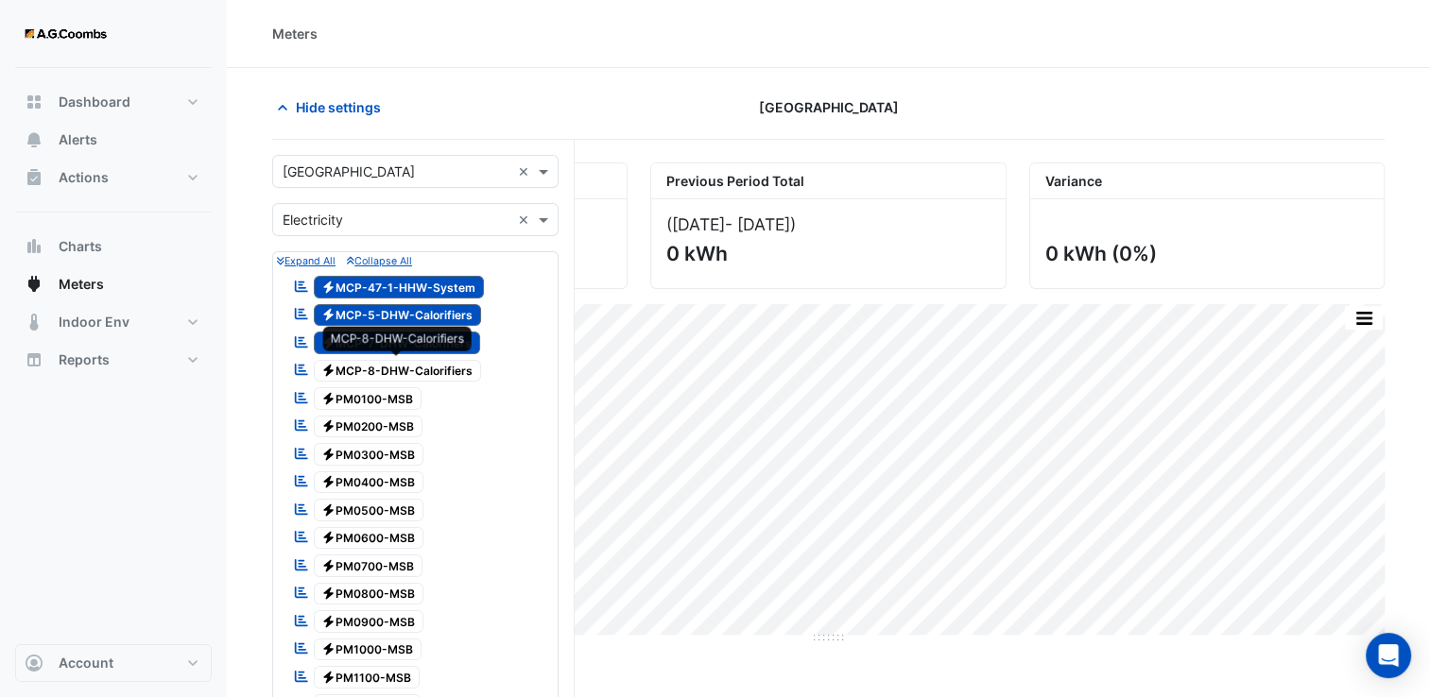
click at [432, 371] on span "Electricity MCP-8-DHW-Calorifiers" at bounding box center [398, 371] width 168 height 23
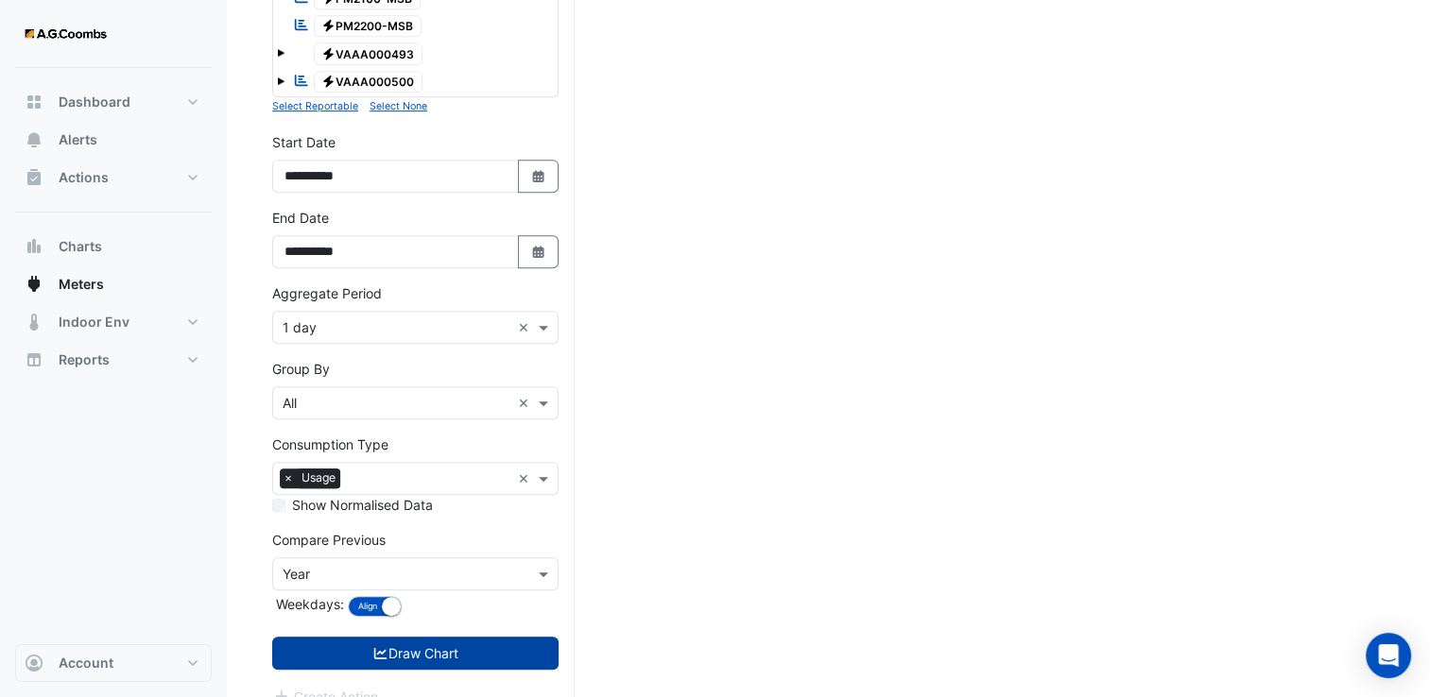
click at [440, 637] on button "Draw Chart" at bounding box center [415, 653] width 286 height 33
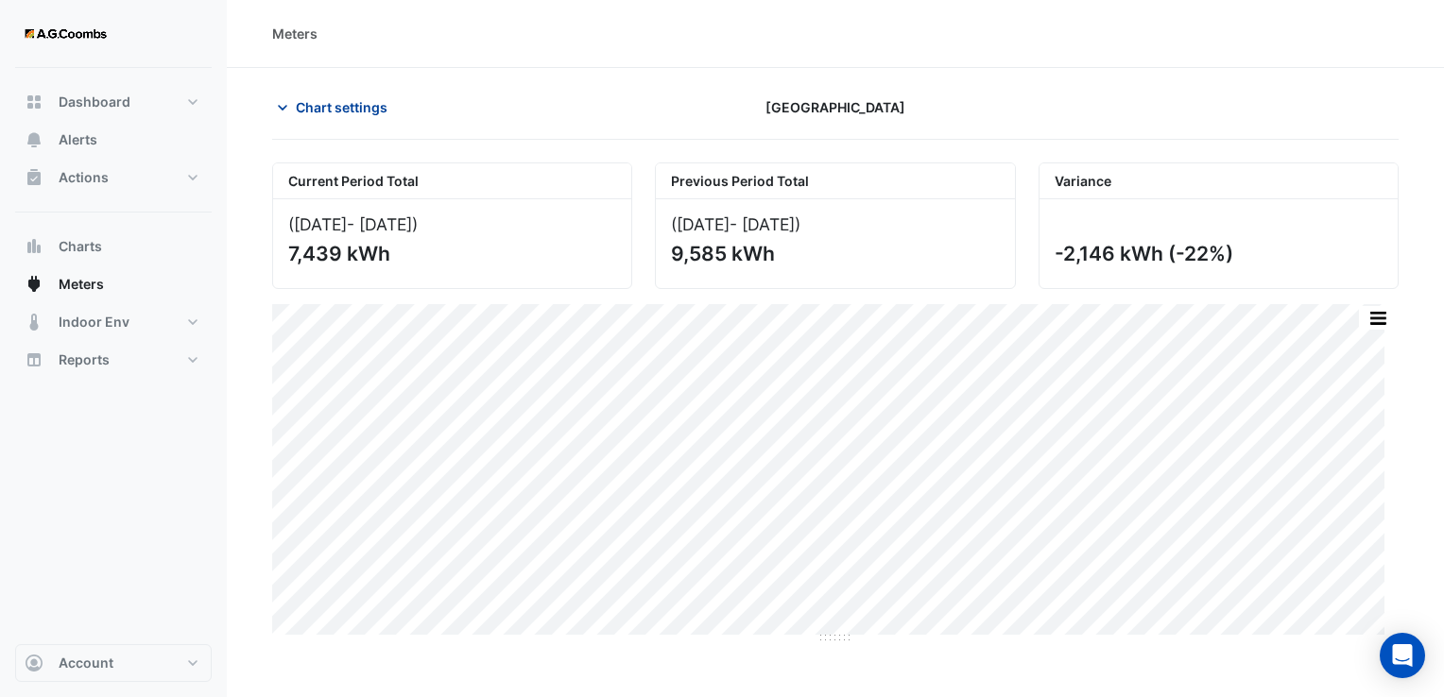
click at [325, 110] on span "Chart settings" at bounding box center [342, 107] width 92 height 20
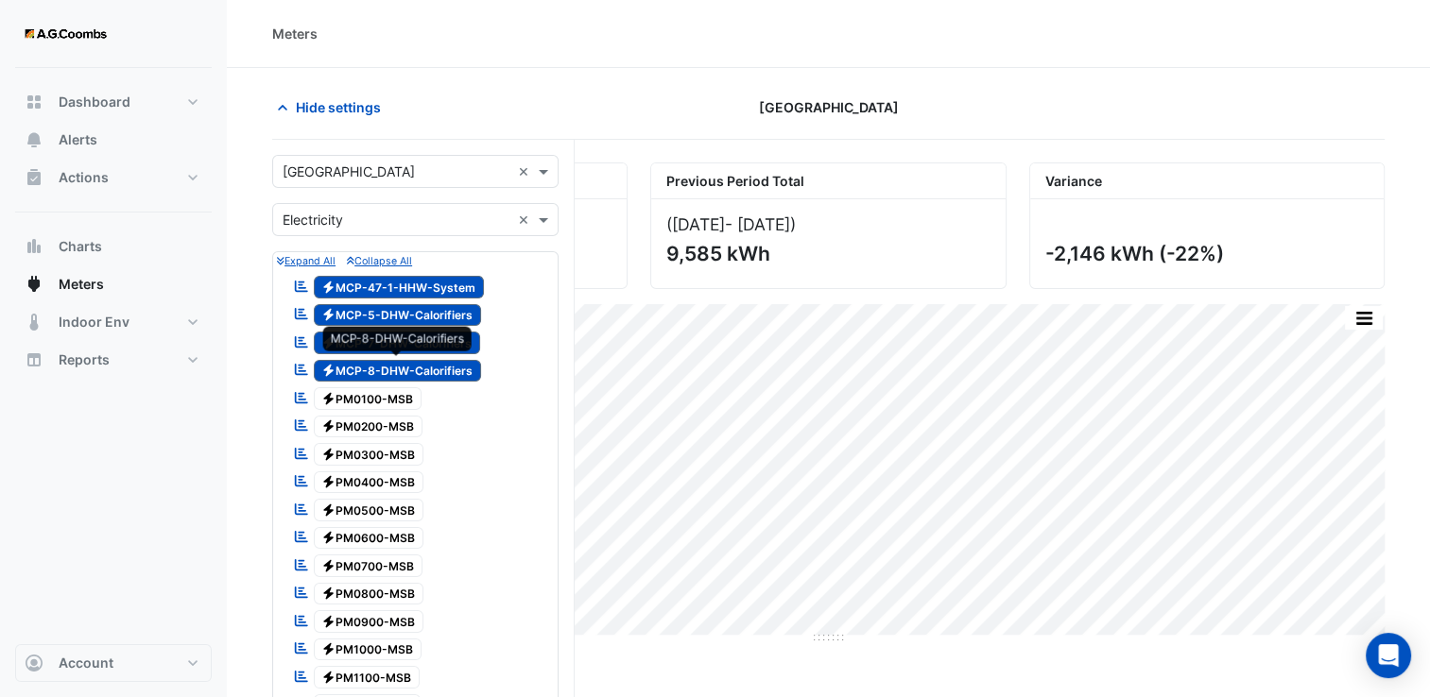
click at [382, 366] on span "Electricity MCP-8-DHW-Calorifiers" at bounding box center [398, 371] width 168 height 23
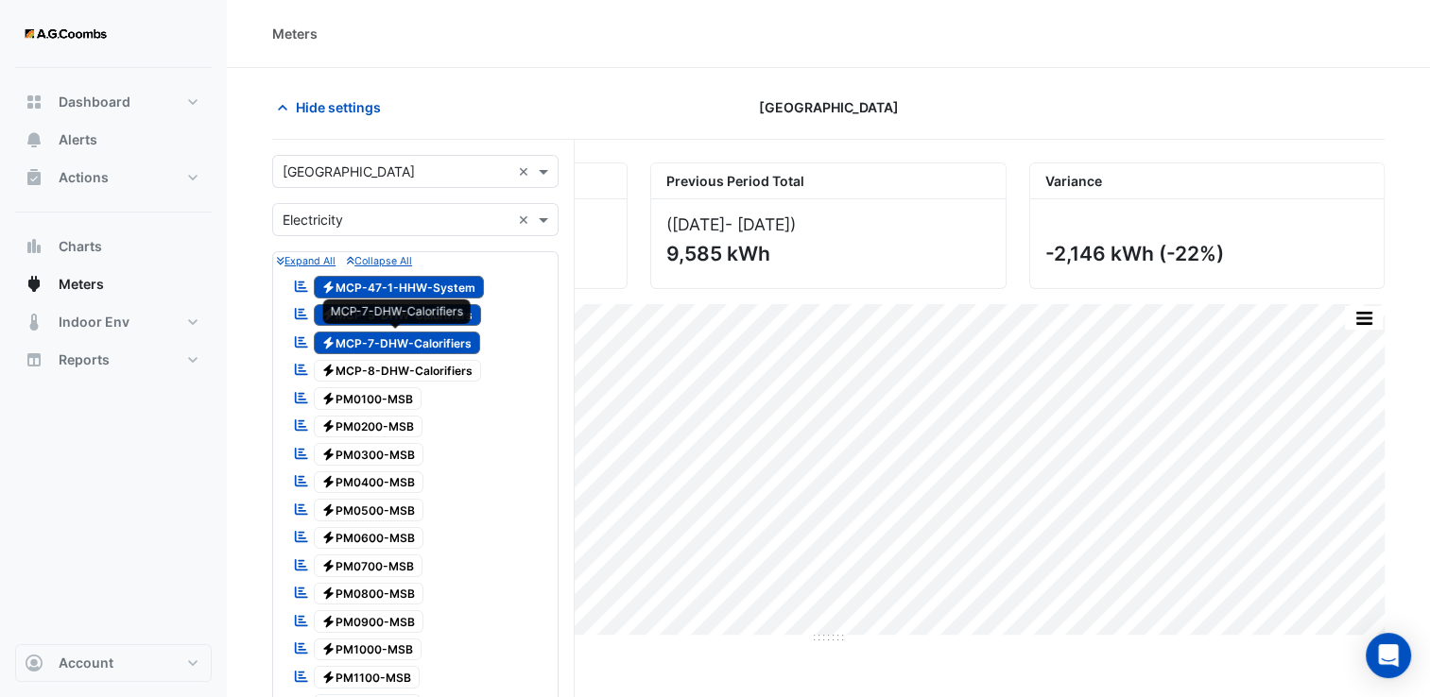
click at [386, 338] on span "Electricity MCP-7-DHW-Calorifiers" at bounding box center [397, 343] width 167 height 23
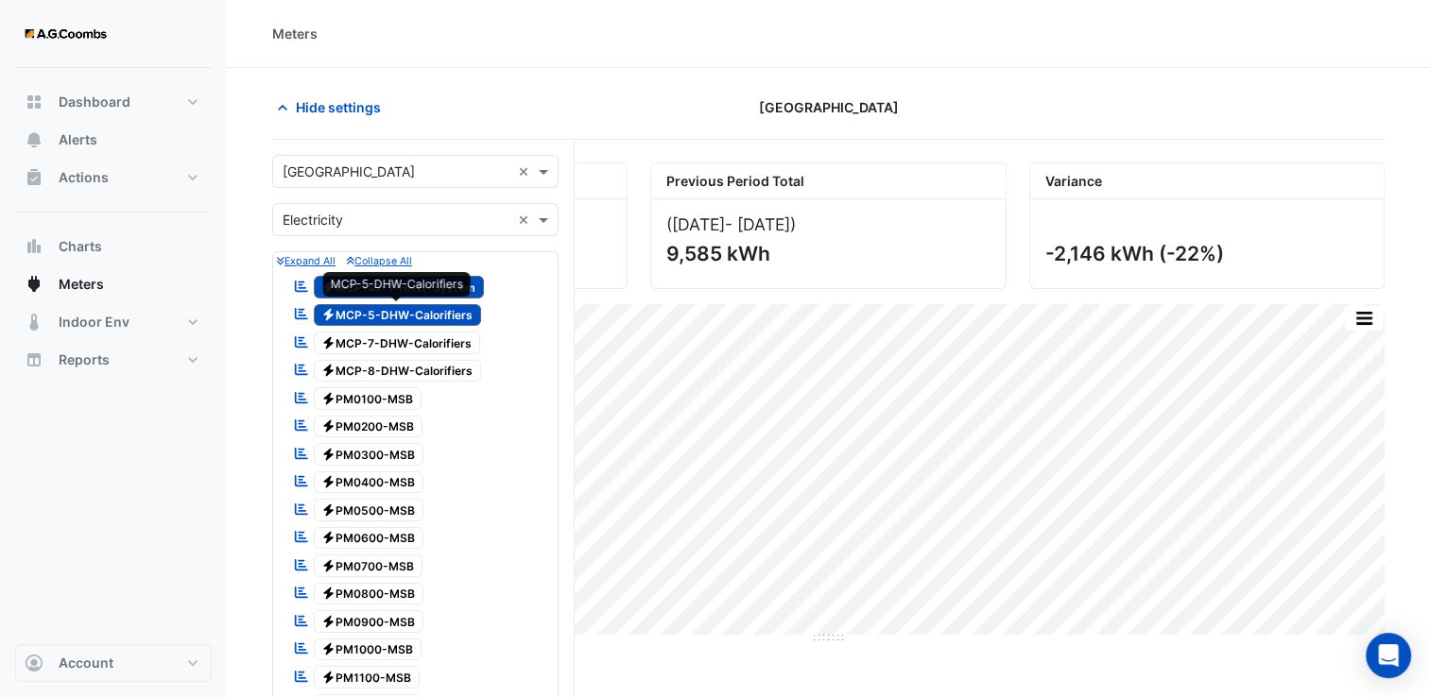
click at [389, 312] on span "Electricity MCP-5-DHW-Calorifiers" at bounding box center [398, 315] width 168 height 23
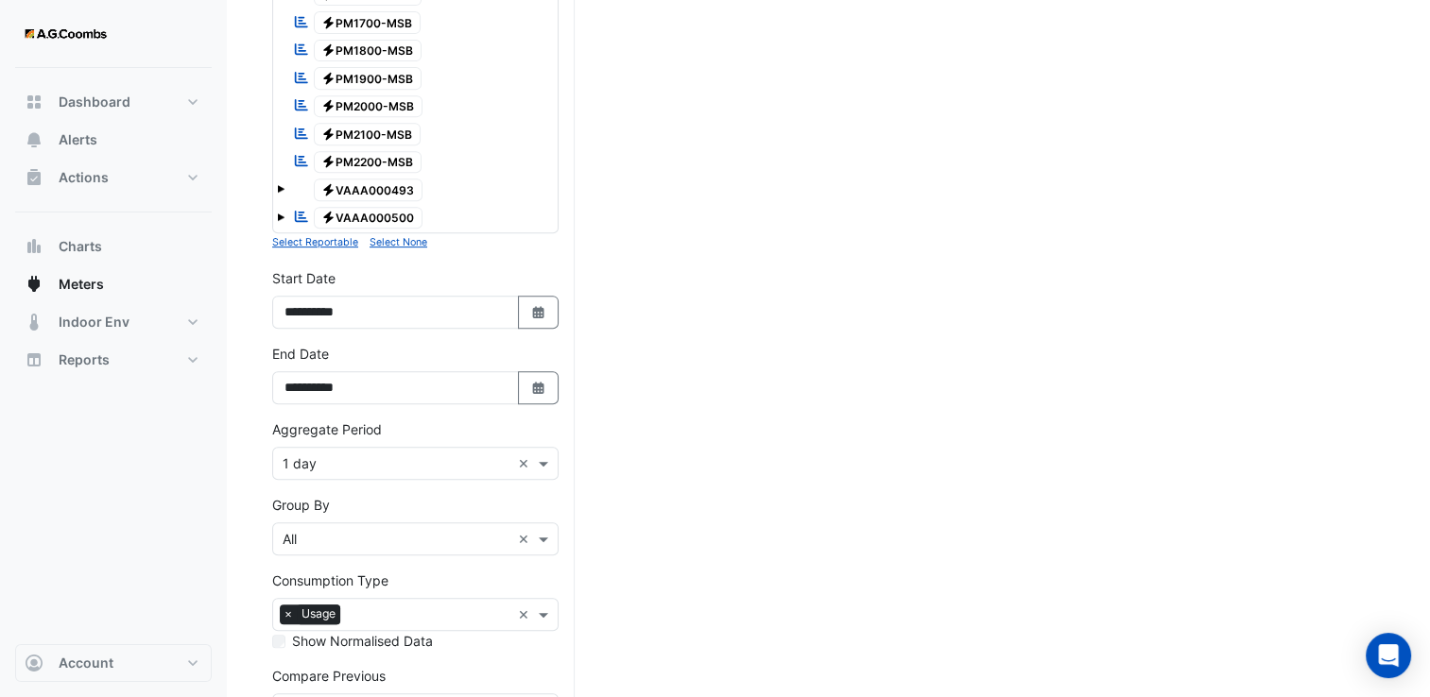
scroll to position [580, 0]
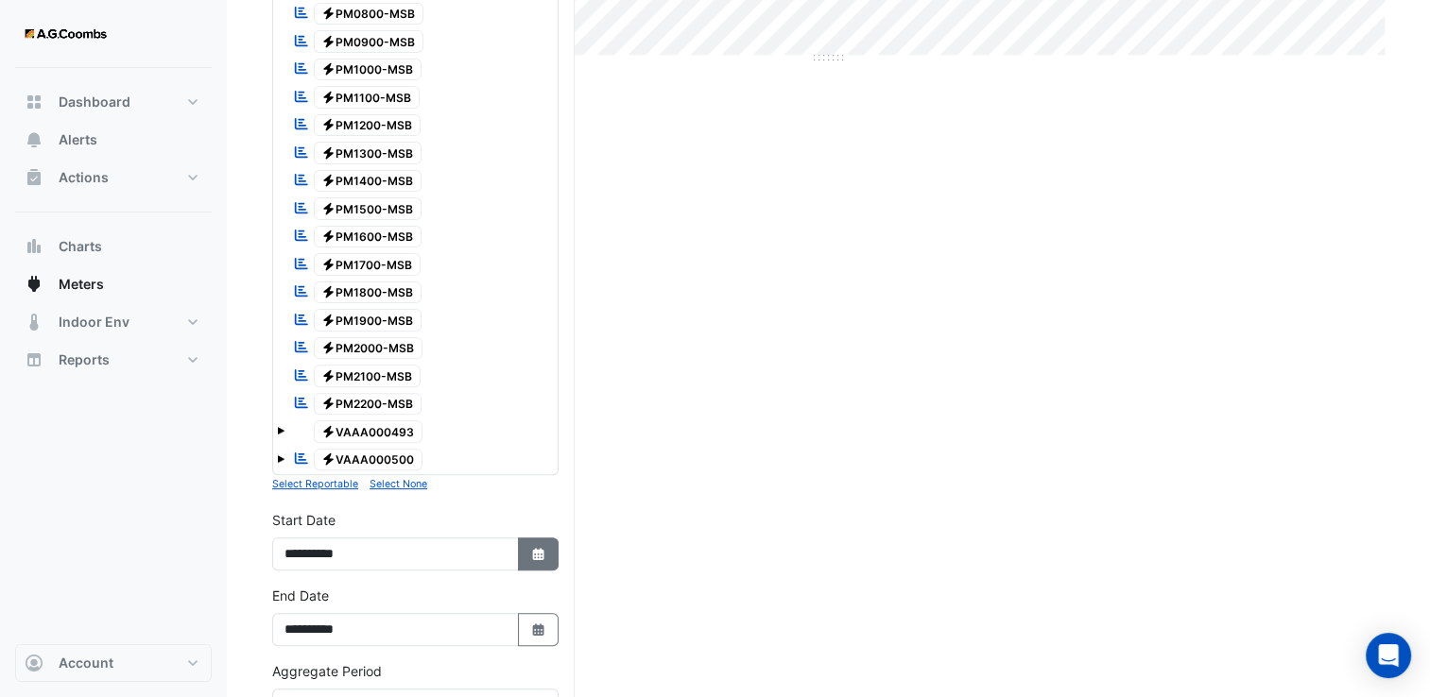
click at [537, 541] on button "Select Date" at bounding box center [539, 554] width 42 height 33
select select "*"
select select "****"
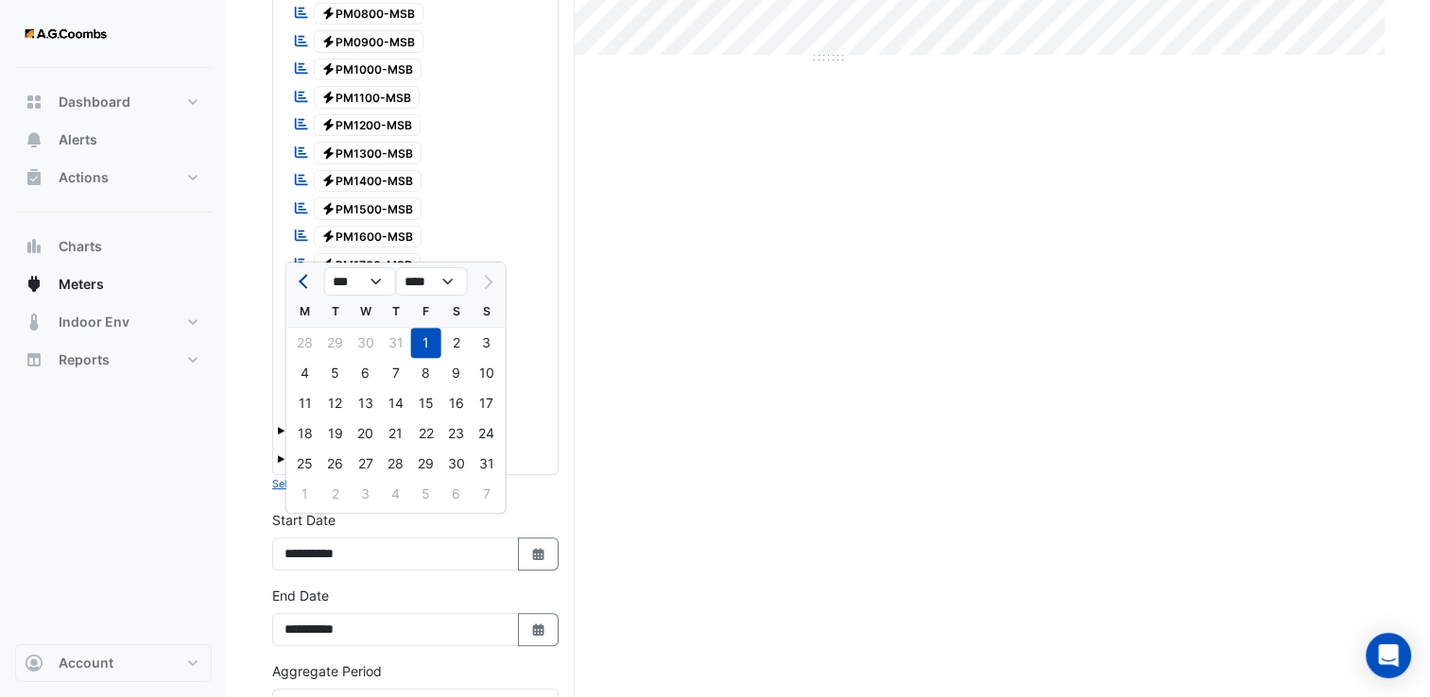
click at [311, 284] on div at bounding box center [305, 281] width 38 height 30
click at [307, 282] on span "Previous month" at bounding box center [306, 282] width 14 height 14
select select "*"
click at [439, 284] on select "**** **** **** **** **** **** **** **** **** **** ****" at bounding box center [432, 281] width 72 height 28
select select "****"
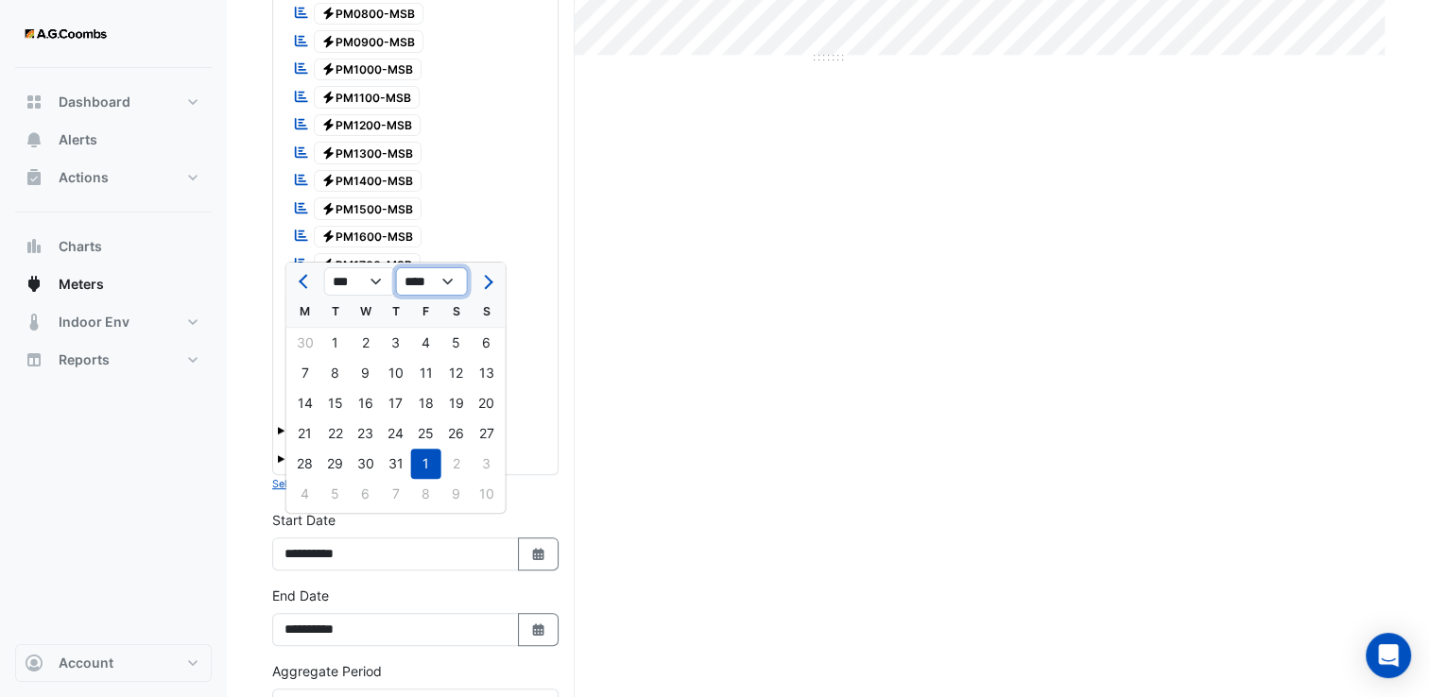
click at [396, 267] on select "**** **** **** **** **** **** **** **** **** **** ****" at bounding box center [432, 281] width 72 height 28
click at [458, 340] on div "1" at bounding box center [456, 343] width 30 height 30
type input "**********"
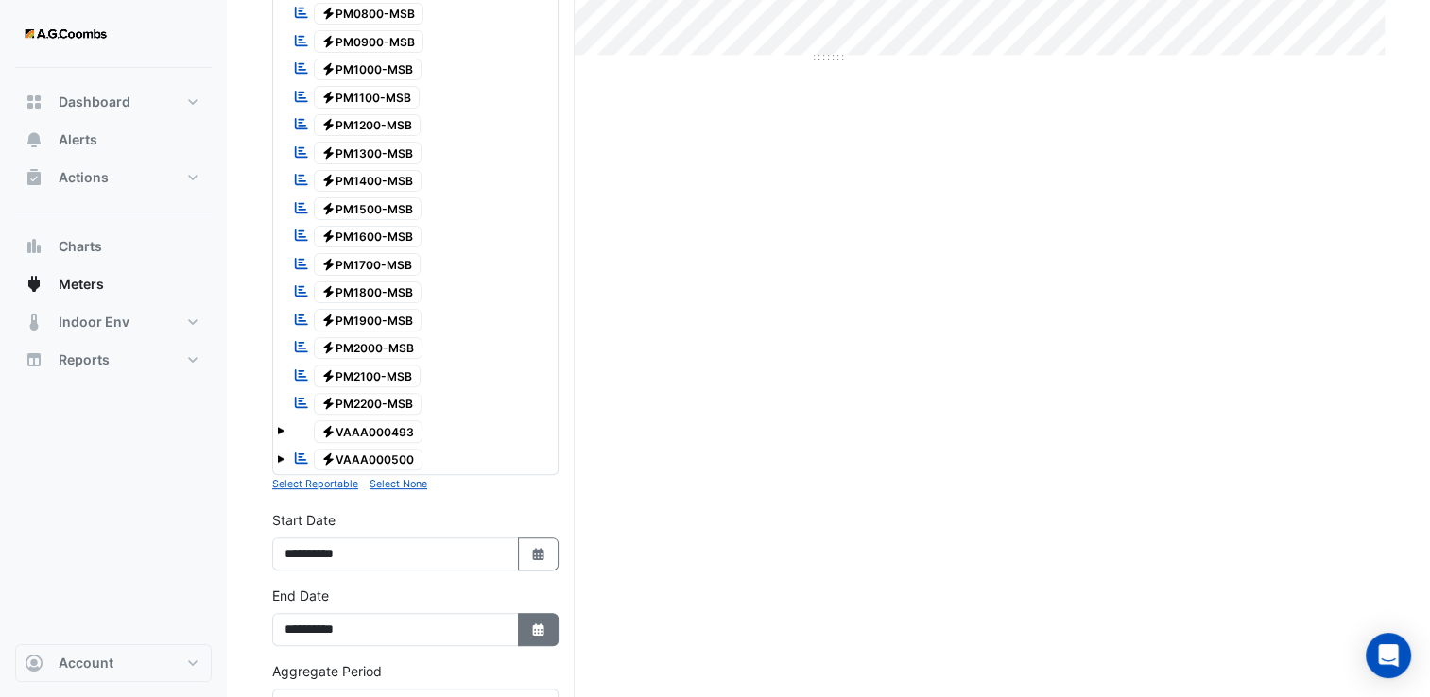
click at [547, 613] on button "Select Date" at bounding box center [539, 629] width 42 height 33
select select "*"
select select "****"
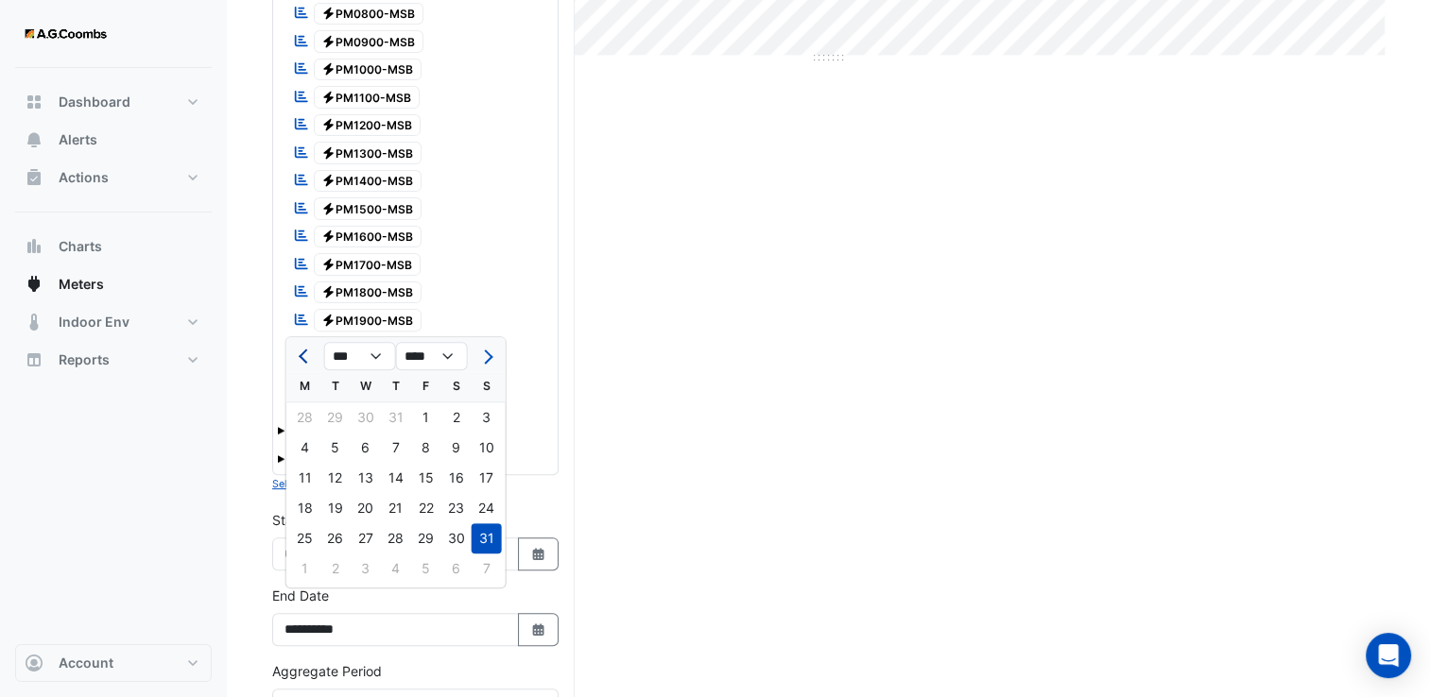
click at [294, 357] on button "Previous month" at bounding box center [305, 356] width 23 height 30
select select "*"
click at [445, 356] on select "**** **** **** **** **** **** **** **** **** **** **** **** ****" at bounding box center [432, 356] width 72 height 28
select select "****"
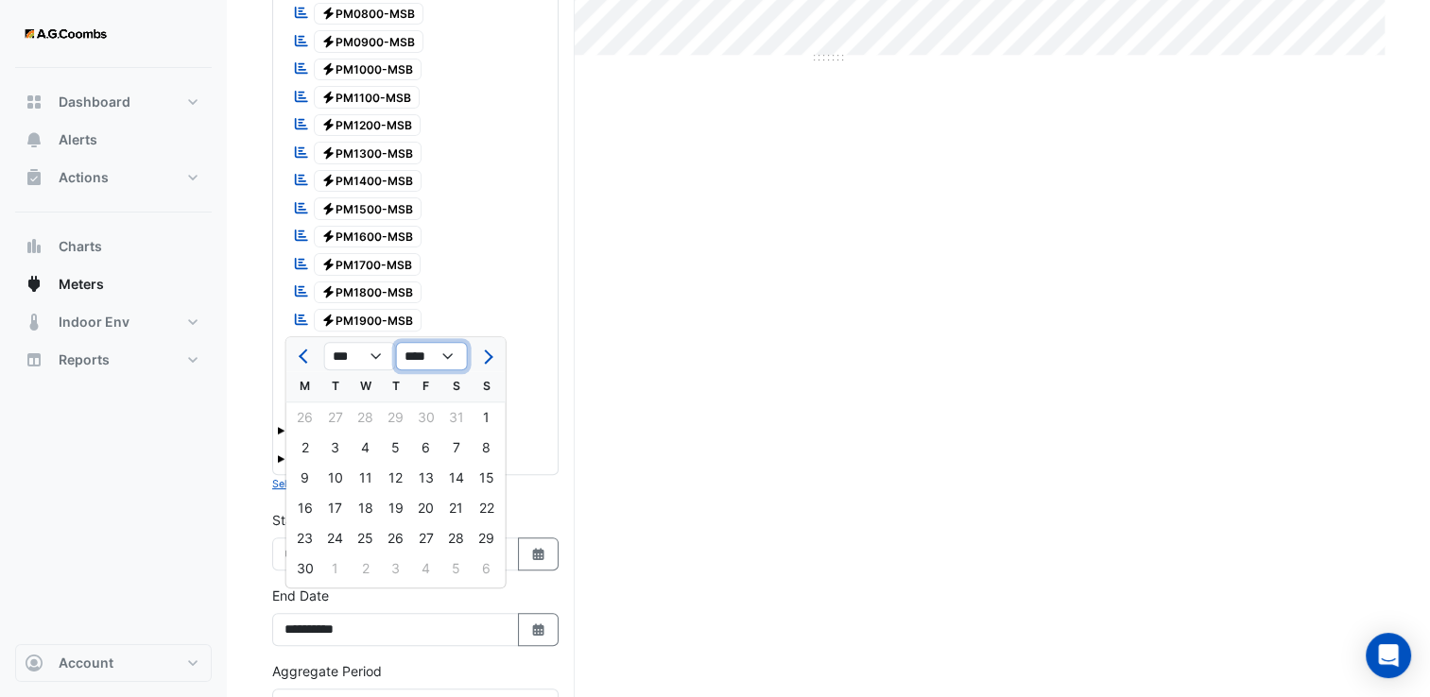
click at [396, 342] on select "**** **** **** **** **** **** **** **** **** **** **** **** ****" at bounding box center [432, 356] width 72 height 28
click at [483, 535] on div "30" at bounding box center [487, 539] width 30 height 30
type input "**********"
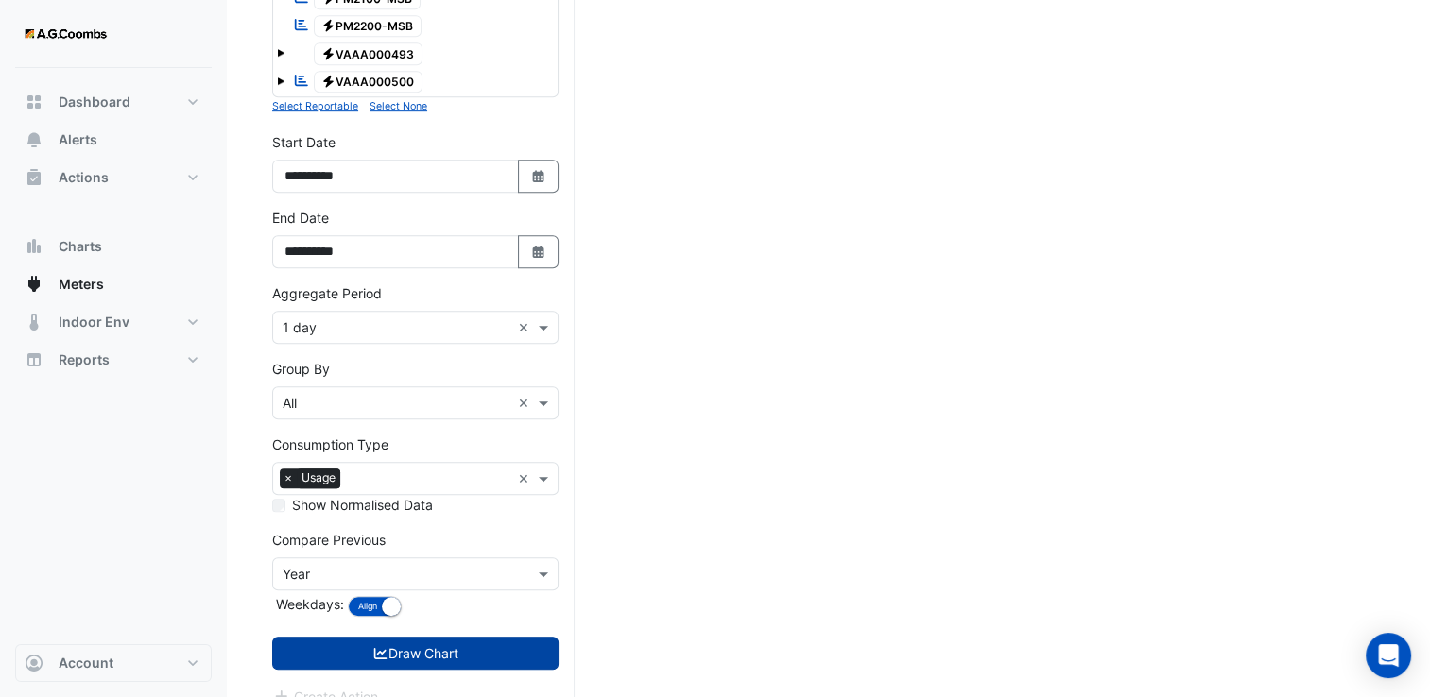
click at [416, 637] on button "Draw Chart" at bounding box center [415, 653] width 286 height 33
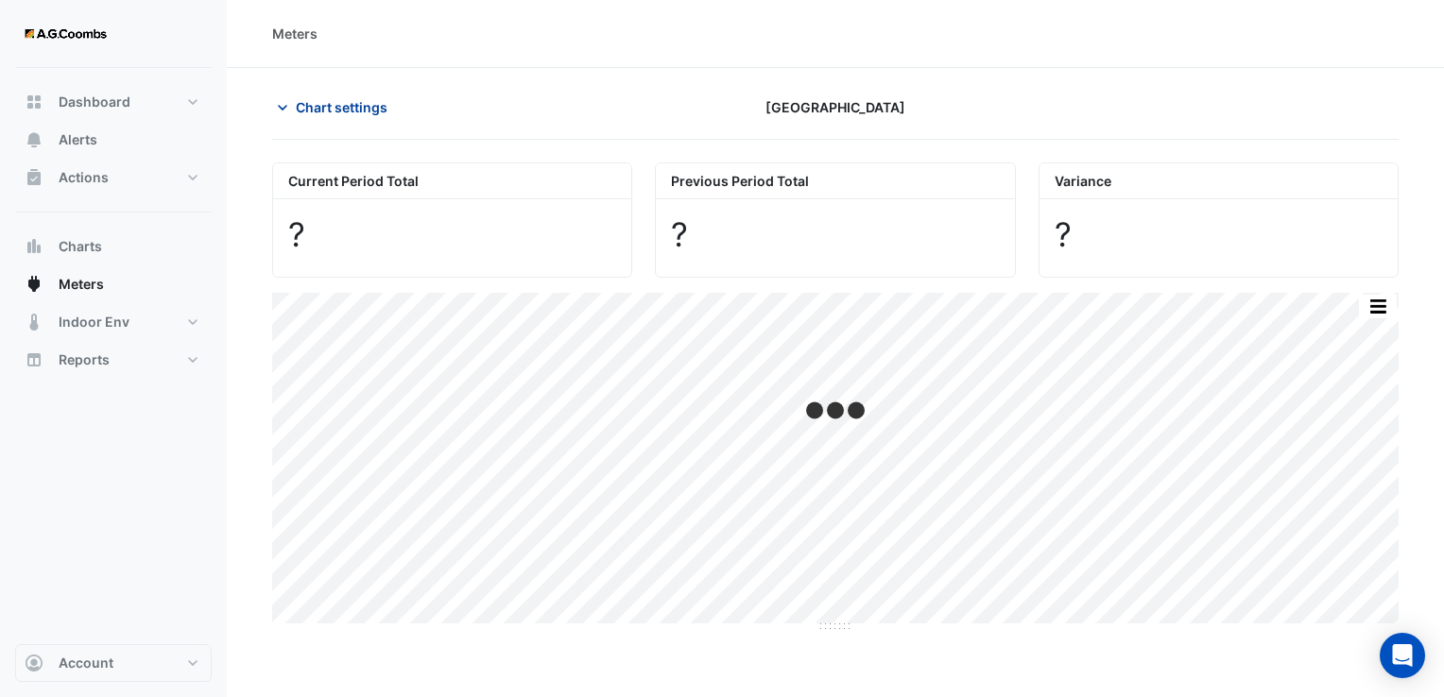
click at [359, 107] on span "Chart settings" at bounding box center [342, 107] width 92 height 20
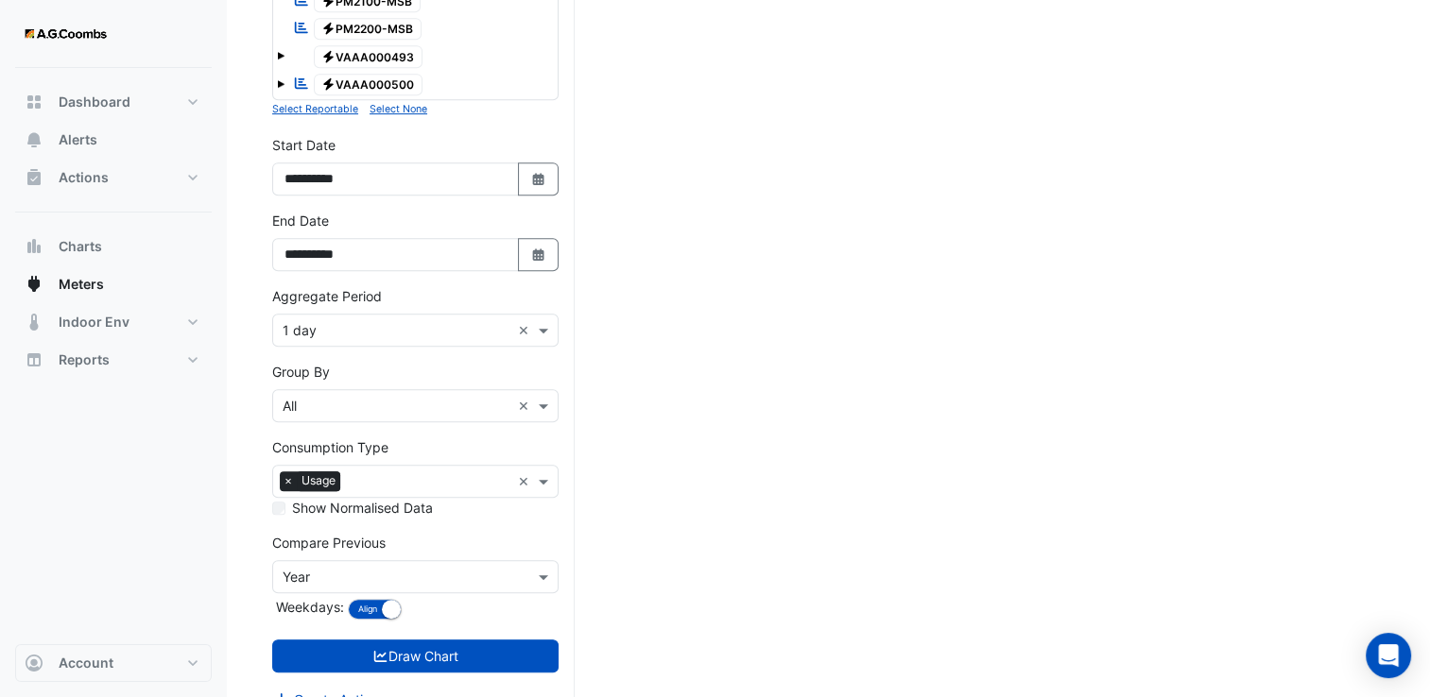
scroll to position [958, 0]
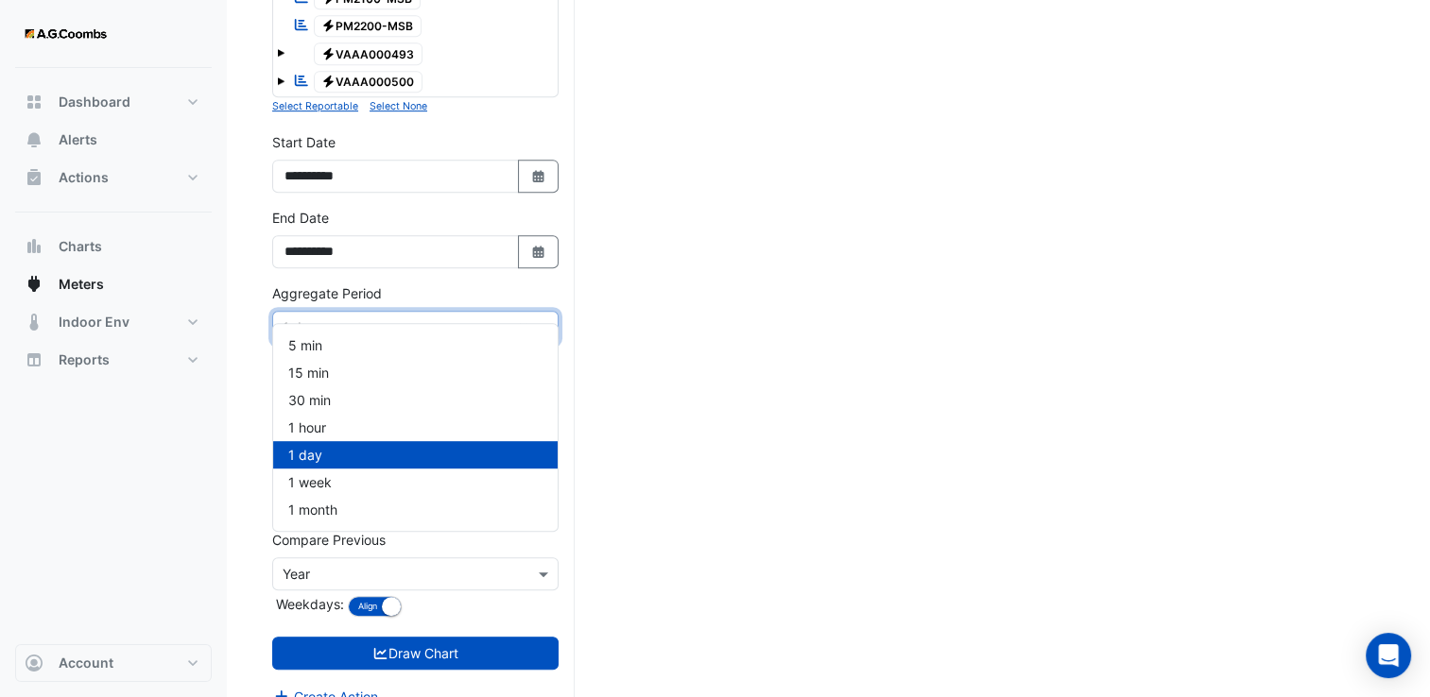
click at [357, 318] on input "text" at bounding box center [397, 328] width 228 height 20
click at [317, 513] on span "1 month" at bounding box center [312, 510] width 49 height 16
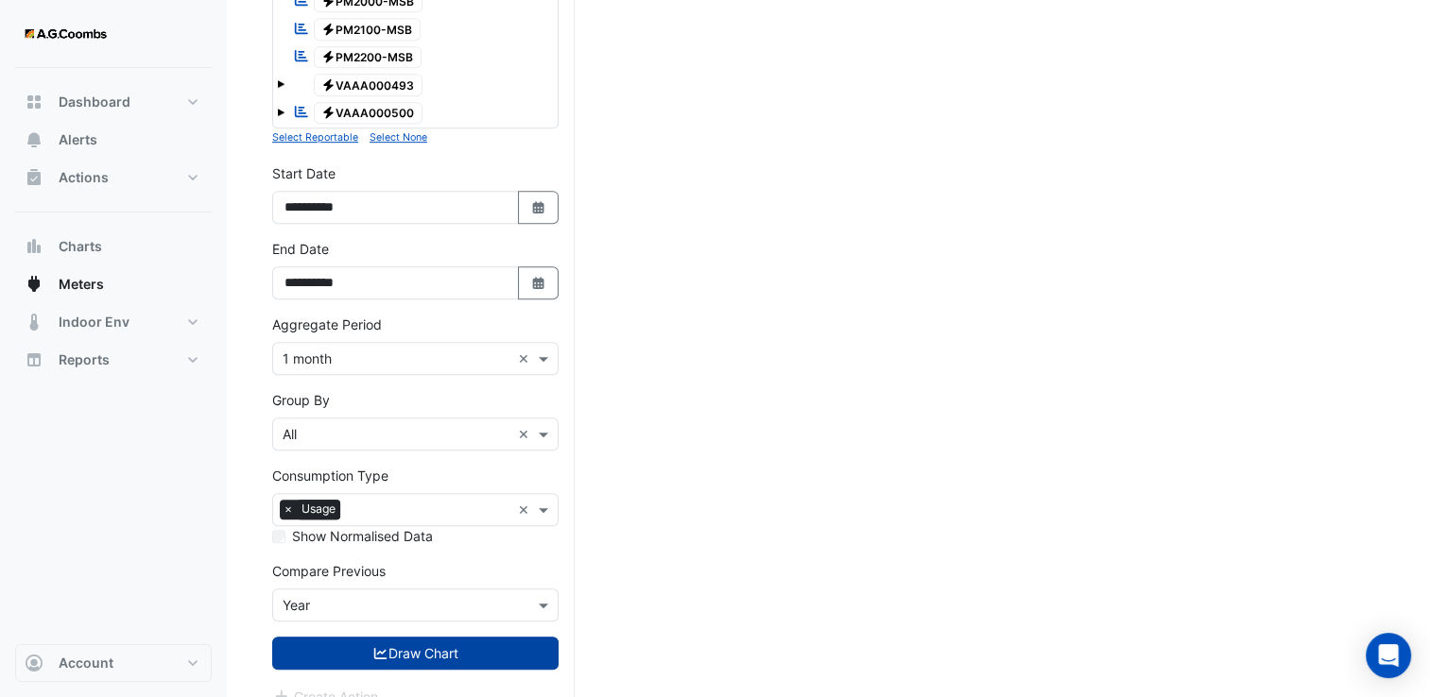
click at [401, 637] on button "Draw Chart" at bounding box center [415, 653] width 286 height 33
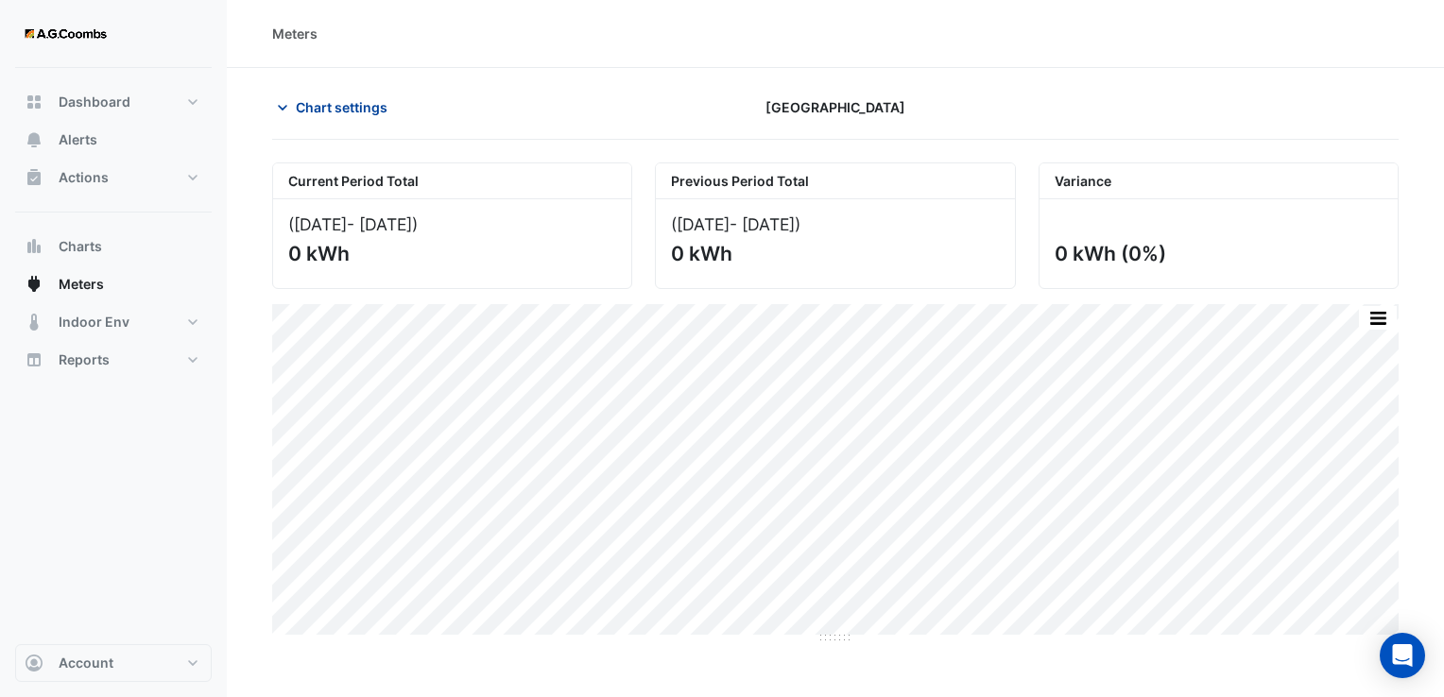
click at [324, 121] on button "Chart settings" at bounding box center [336, 107] width 128 height 33
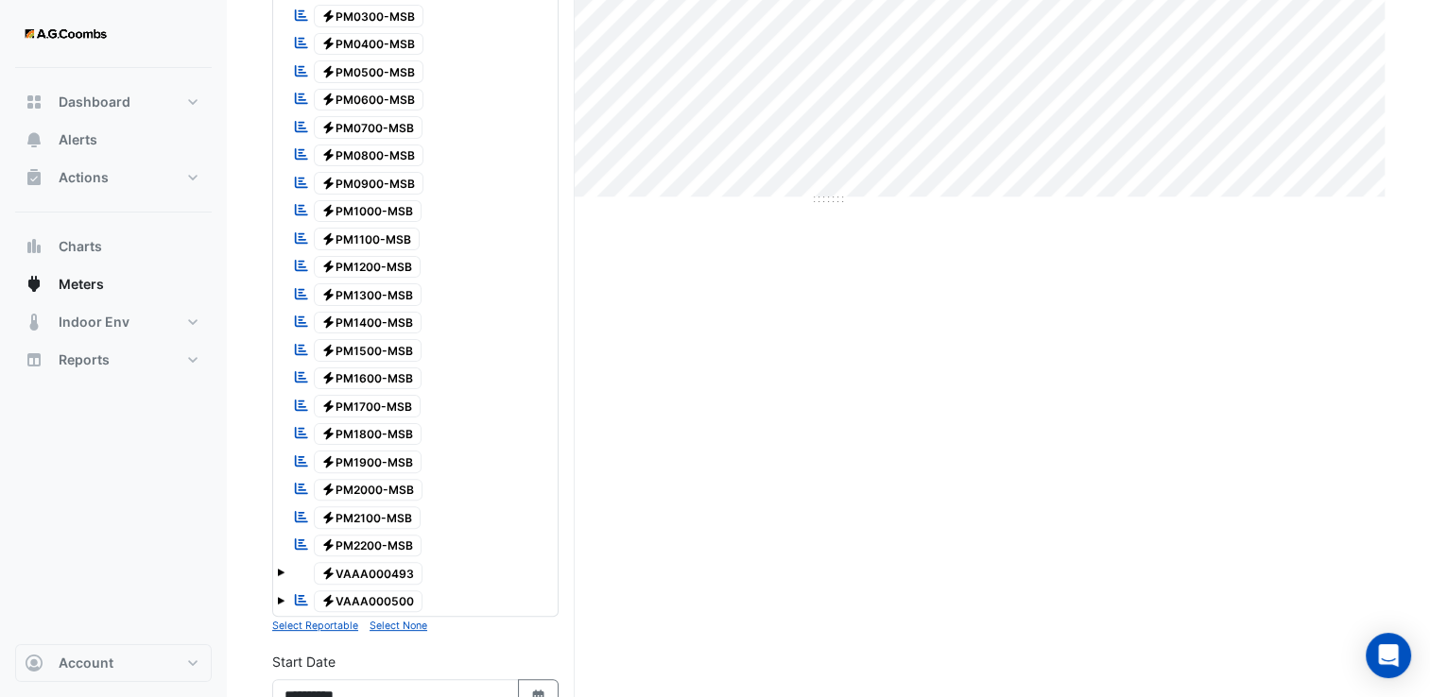
scroll to position [472, 0]
